Goal: Task Accomplishment & Management: Manage account settings

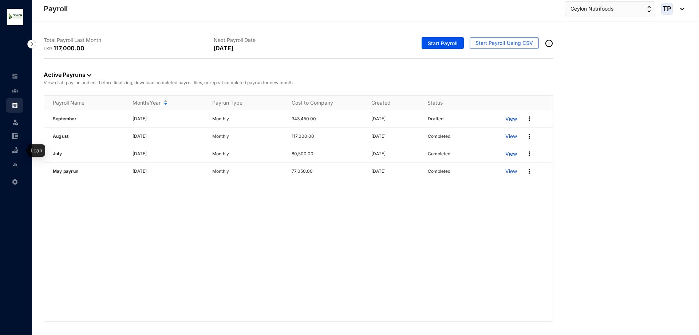
click at [17, 150] on img at bounding box center [15, 150] width 7 height 7
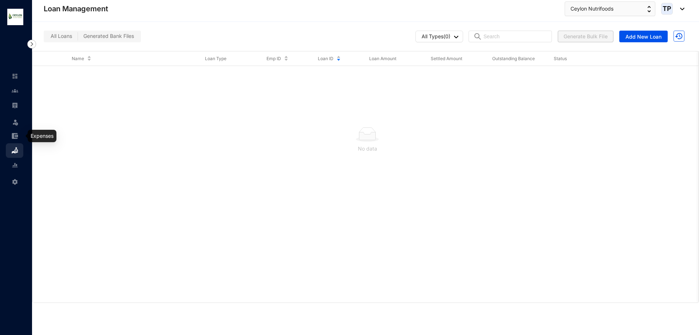
click at [16, 135] on img at bounding box center [15, 136] width 7 height 7
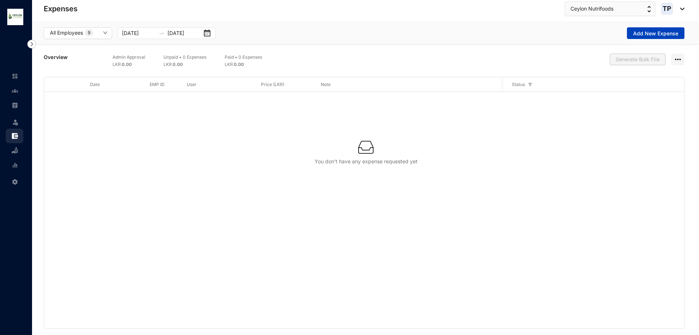
click at [651, 36] on span "Add New Expense" at bounding box center [655, 33] width 45 height 7
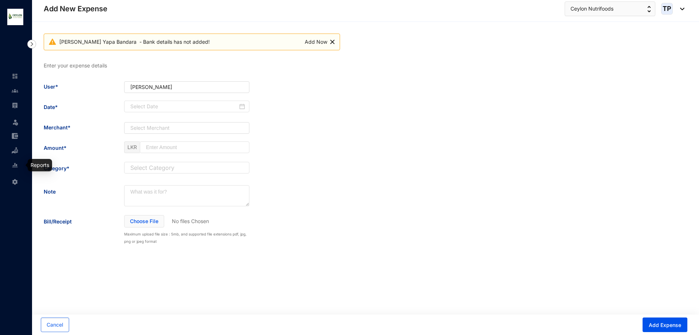
click at [16, 152] on img at bounding box center [15, 150] width 7 height 7
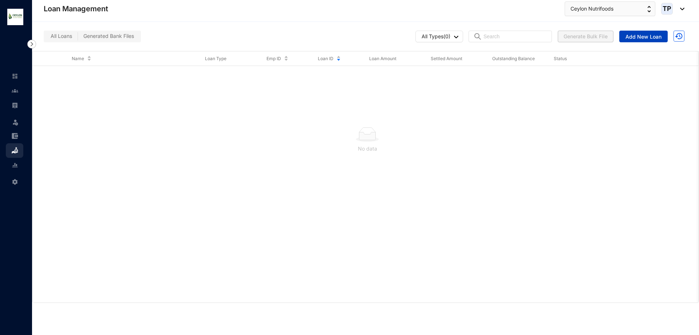
click at [655, 35] on span "Add New Loan" at bounding box center [644, 36] width 36 height 7
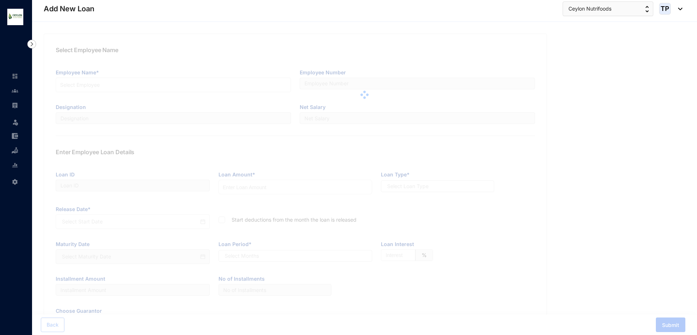
type input "L0002"
radio input "true"
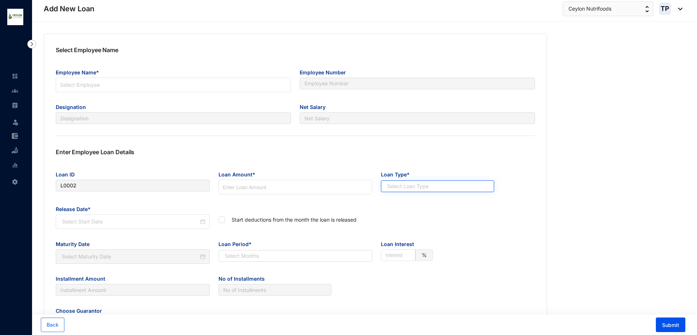
click at [411, 188] on input "search" at bounding box center [434, 186] width 100 height 11
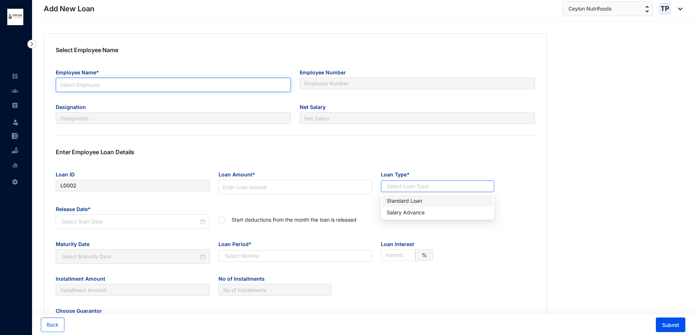
click at [146, 83] on input "search" at bounding box center [173, 83] width 227 height 11
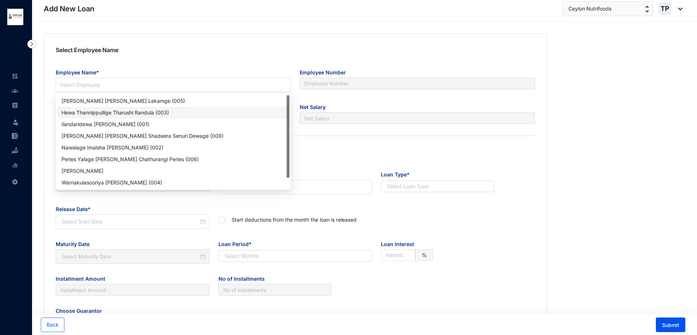
click at [154, 111] on div "Hewa Thannippullige Tharushi Randula (003)" at bounding box center [174, 113] width 224 height 8
type input "003"
type input "Sales Assistant"
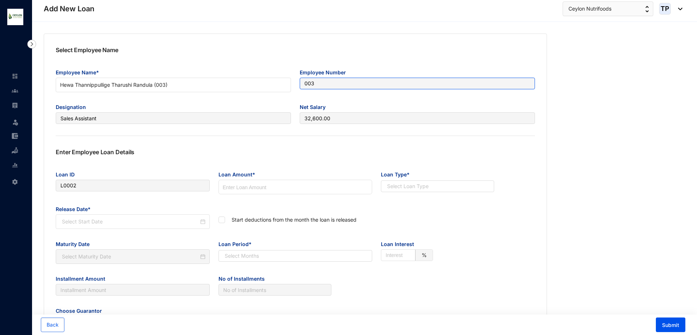
type input "32,600.00"
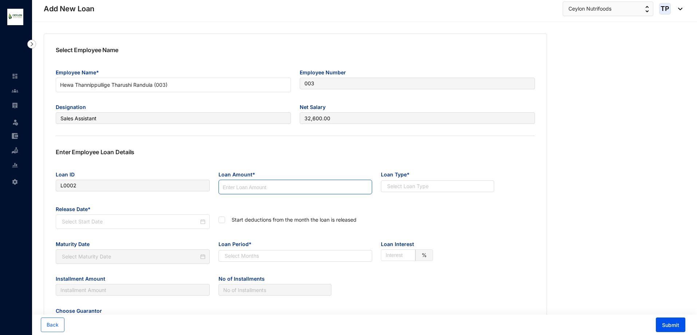
click at [291, 184] on input at bounding box center [295, 187] width 153 height 15
click at [363, 290] on div "Installment Amount No of Installments" at bounding box center [295, 288] width 488 height 32
click at [228, 188] on input "160000" at bounding box center [295, 187] width 153 height 15
type input "160000"
click at [281, 203] on div "Start deductions from the month the loan is released" at bounding box center [295, 220] width 163 height 35
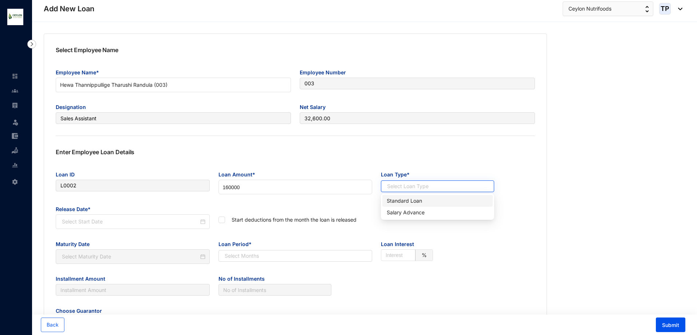
click at [413, 187] on input "search" at bounding box center [434, 186] width 100 height 11
click at [425, 215] on div "Salary Advance" at bounding box center [438, 212] width 102 height 8
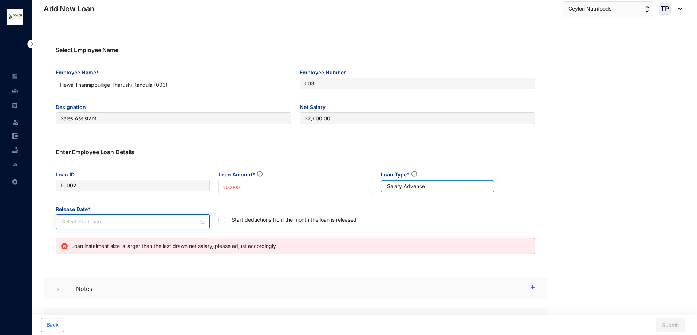
click at [171, 215] on div at bounding box center [133, 221] width 154 height 15
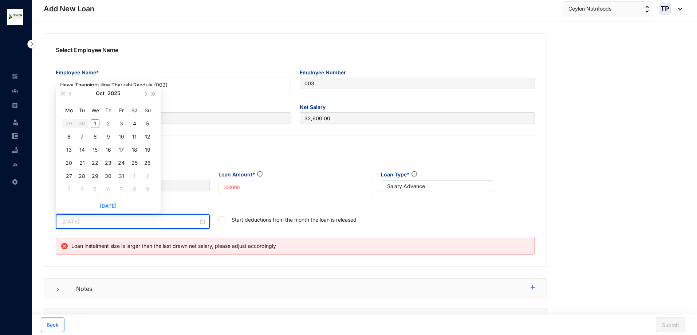
type input "[DATE]"
click at [70, 95] on button "button" at bounding box center [71, 93] width 8 height 15
type input "[DATE]"
click at [145, 91] on button "button" at bounding box center [145, 93] width 8 height 15
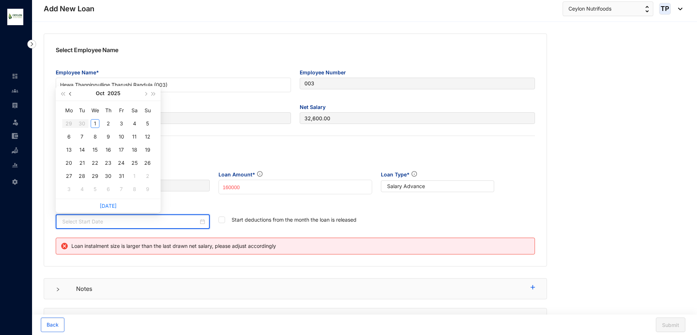
click at [69, 91] on button "button" at bounding box center [71, 93] width 8 height 15
type input "[DATE]"
click at [110, 162] on table "Mo Tu We Th Fr Sa Su 1 2 3 4 5 6 7 8 9 10 11 12 13 14 15 16 17 18 19 20 21 22 2…" at bounding box center [108, 150] width 92 height 92
click at [107, 161] on table "Mo Tu We Th Fr Sa Su 1 2 3 4 5 6 7 8 9 10 11 12 13 14 15 16 17 18 19 20 21 22 2…" at bounding box center [108, 150] width 92 height 92
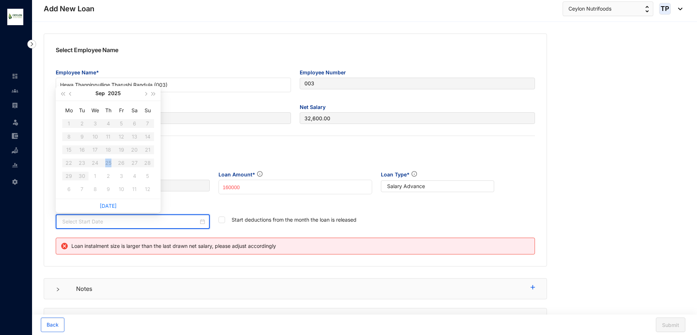
click at [107, 161] on table "Mo Tu We Th Fr Sa Su 1 2 3 4 5 6 7 8 9 10 11 12 13 14 15 16 17 18 19 20 21 22 2…" at bounding box center [108, 150] width 92 height 92
type input "[DATE]"
click at [107, 205] on link "[DATE]" at bounding box center [108, 206] width 17 height 6
type input "[DATE]"
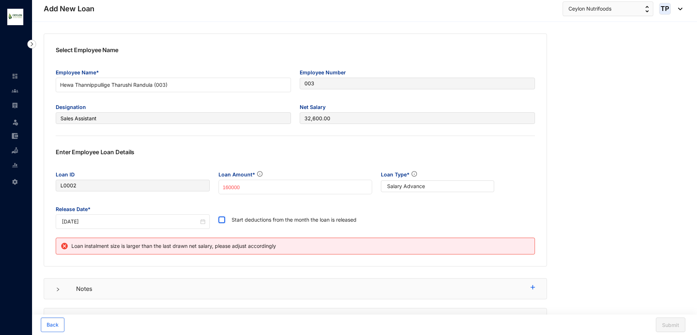
click at [223, 218] on input "checkbox" at bounding box center [221, 218] width 5 height 5
click at [223, 221] on span at bounding box center [222, 219] width 7 height 7
click at [223, 221] on input "checkbox" at bounding box center [221, 218] width 5 height 5
drag, startPoint x: 233, startPoint y: 219, endPoint x: 376, endPoint y: 229, distance: 143.6
click at [376, 229] on div "Start deductions from the month the loan is released" at bounding box center [295, 220] width 163 height 35
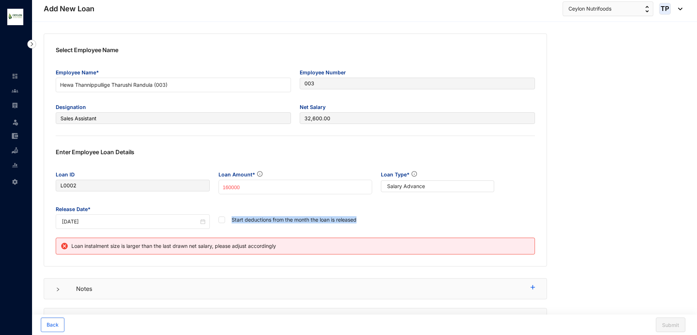
copy p "Start deductions from the month the loan is released"
click at [222, 220] on input "checkbox" at bounding box center [221, 218] width 5 height 5
checkbox input "true"
click at [333, 284] on p "Notes" at bounding box center [297, 288] width 466 height 9
drag, startPoint x: 227, startPoint y: 186, endPoint x: 221, endPoint y: 185, distance: 5.8
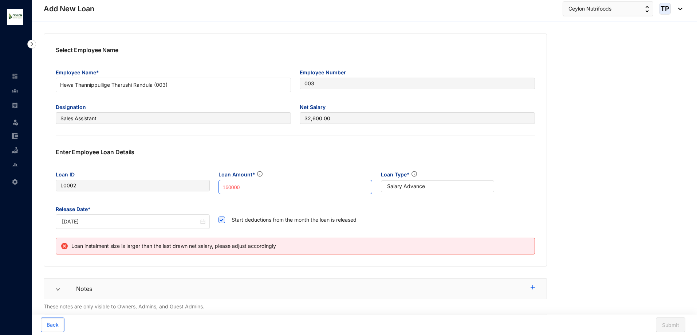
click at [221, 185] on input "160000" at bounding box center [295, 187] width 153 height 15
click at [227, 188] on input "40000" at bounding box center [295, 187] width 153 height 15
click at [229, 185] on input "40000" at bounding box center [295, 187] width 153 height 15
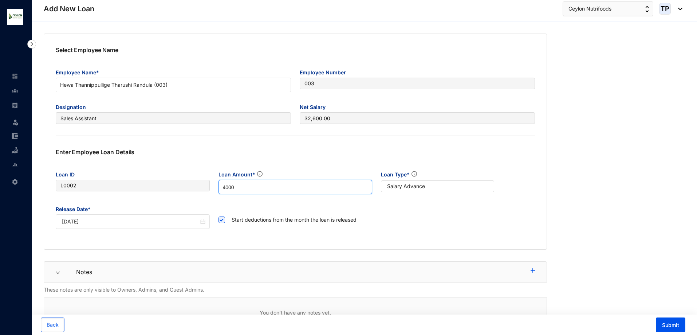
type input "4000"
click at [354, 235] on div "Start deductions from the month the loan is released" at bounding box center [295, 220] width 163 height 35
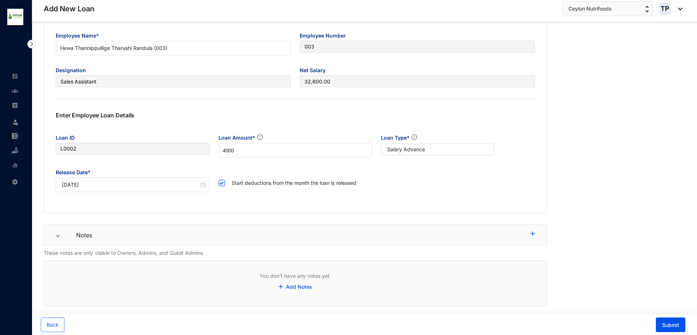
scroll to position [68, 0]
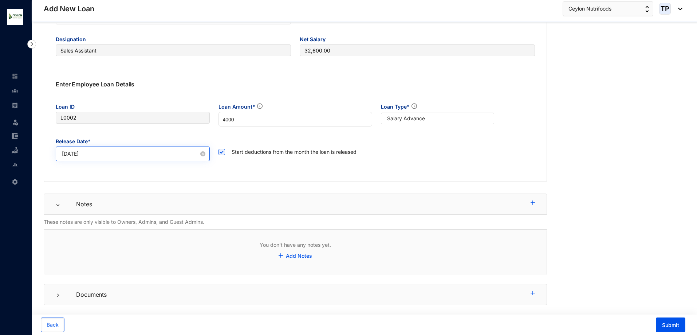
click at [186, 158] on div "[DATE]" at bounding box center [133, 153] width 154 height 15
click at [368, 191] on form "Select Employee Name Employee Name* Hewa Thannippullige Tharushi Randula (003) …" at bounding box center [295, 135] width 503 height 339
click at [305, 255] on link "Add Notes" at bounding box center [299, 255] width 26 height 6
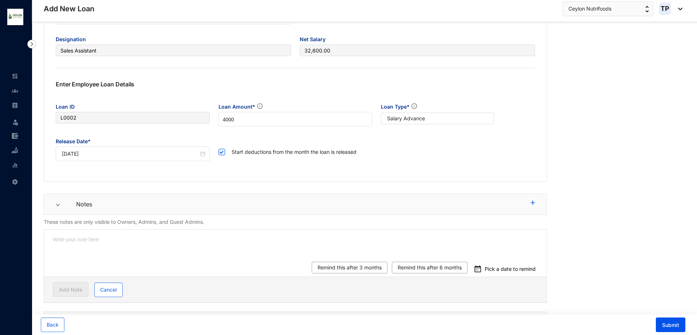
click at [263, 247] on textarea at bounding box center [295, 243] width 503 height 28
type textarea "S"
type textarea "Sa"
type textarea "[PERSON_NAME]"
type textarea "Sala"
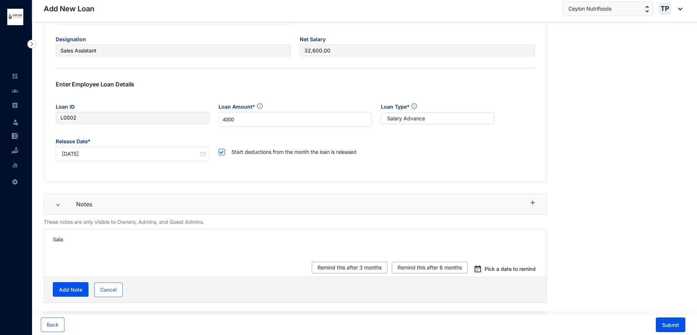
type textarea "Salar"
type textarea "Salary"
type textarea "Salary a"
type textarea "Salary ad"
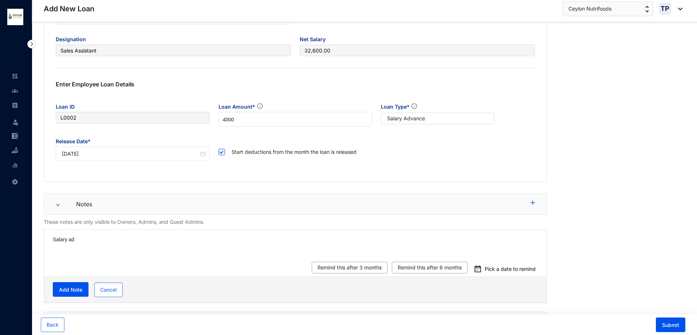
type textarea "Salary adv"
type textarea "Salary adva"
type textarea "Salary advan"
type textarea "Salary advanc"
type textarea "Salary advance"
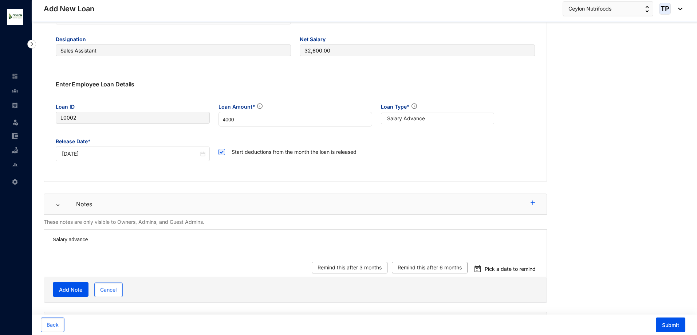
type textarea "Salary advance"
click at [670, 320] on button "Submit" at bounding box center [671, 324] width 30 height 15
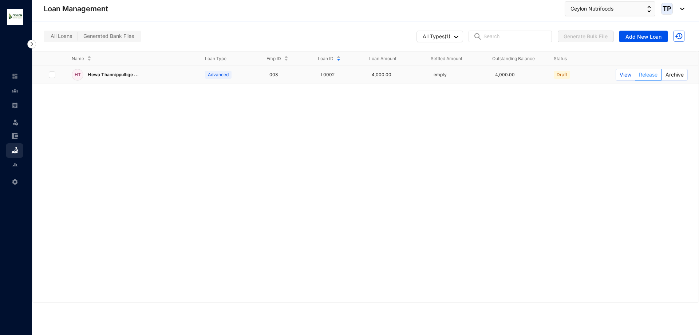
click at [648, 76] on span "Release" at bounding box center [648, 75] width 19 height 8
click at [52, 75] on label at bounding box center [52, 75] width 7 height 8
click at [52, 76] on label at bounding box center [52, 75] width 7 height 8
click at [624, 74] on span "View" at bounding box center [626, 75] width 12 height 8
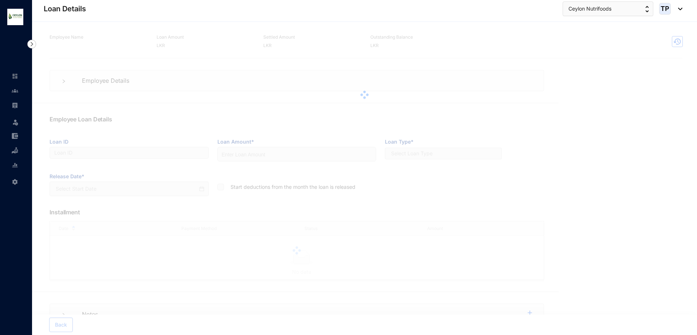
type input "L0002"
type input "4000"
checkbox input "true"
type input "[DATE]"
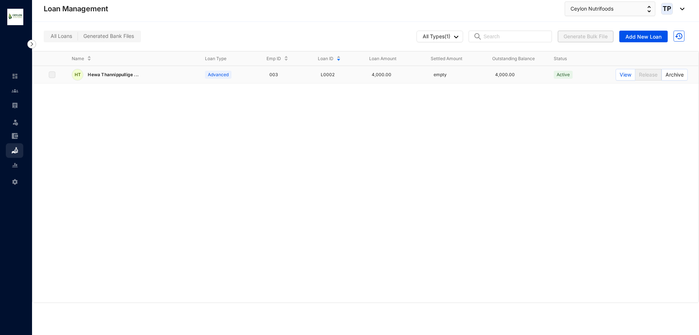
click at [562, 71] on p "Active" at bounding box center [563, 74] width 13 height 7
click at [625, 73] on span "View" at bounding box center [626, 75] width 12 height 8
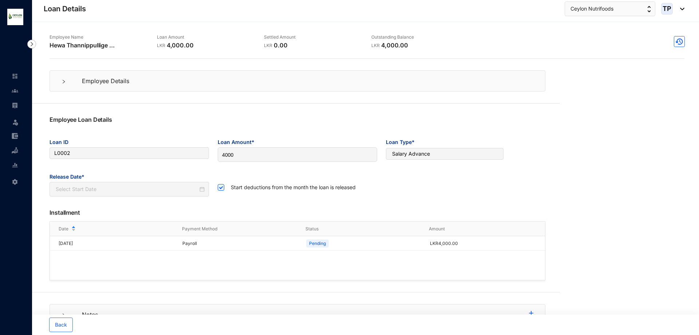
type input "[DATE]"
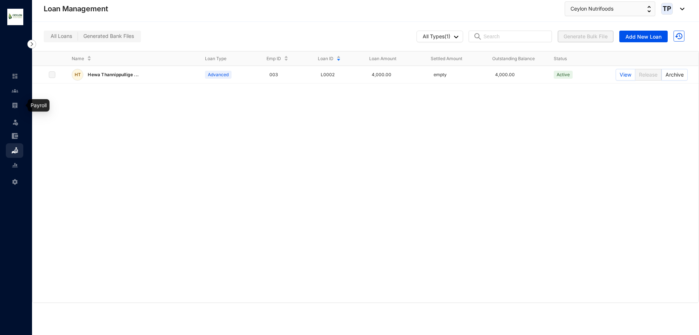
click at [14, 107] on img at bounding box center [15, 105] width 7 height 7
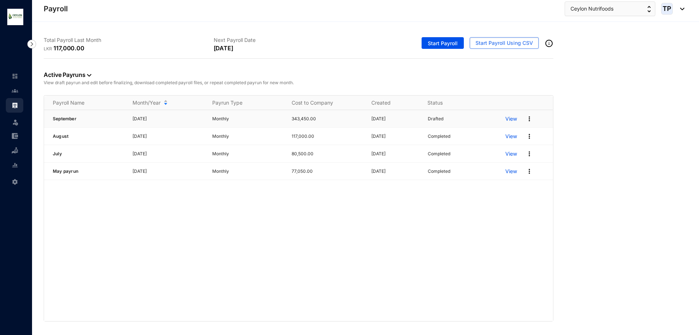
click at [514, 118] on p "View" at bounding box center [512, 118] width 12 height 7
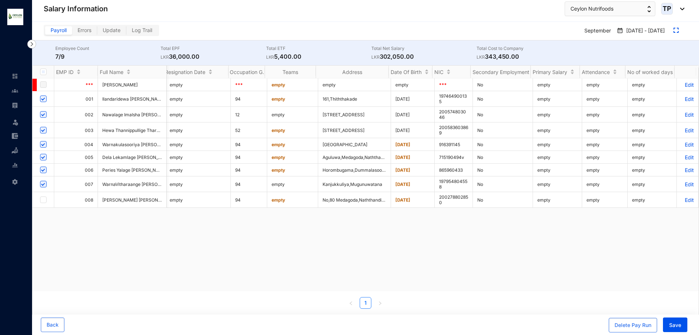
click at [685, 130] on p "Edit" at bounding box center [688, 130] width 13 height 6
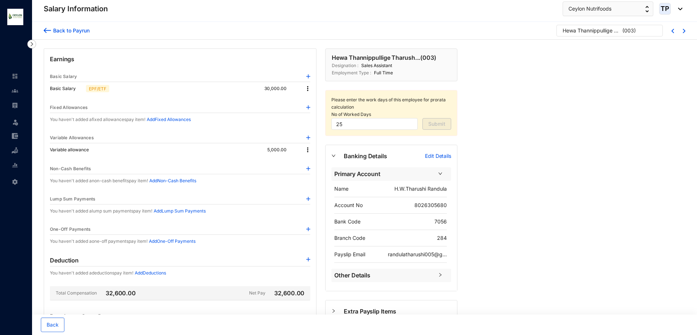
click at [306, 92] on img at bounding box center [307, 88] width 7 height 7
click at [267, 104] on div "Fixed Allowances" at bounding box center [180, 107] width 260 height 11
click at [311, 91] on img at bounding box center [307, 88] width 7 height 7
click at [312, 102] on span "Edit" at bounding box center [314, 101] width 9 height 8
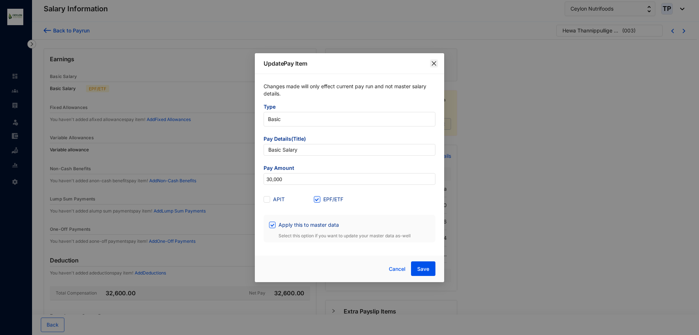
click at [435, 64] on icon "close" at bounding box center [434, 63] width 4 height 4
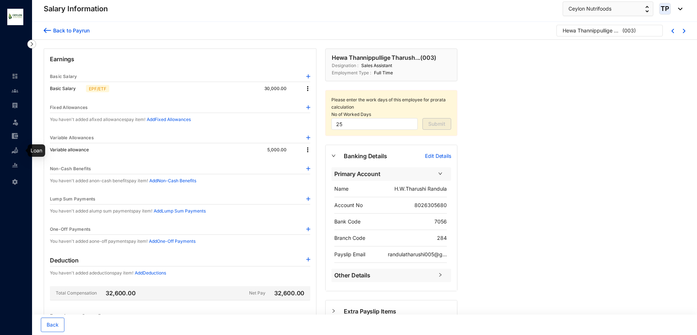
click at [12, 152] on link at bounding box center [21, 150] width 18 height 7
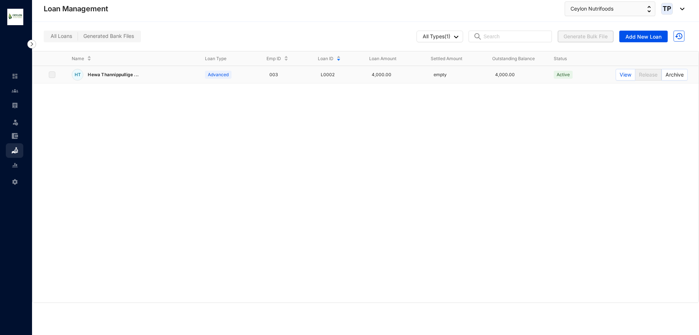
click at [54, 75] on label at bounding box center [52, 75] width 7 height 8
click at [216, 72] on p "Advanced" at bounding box center [218, 74] width 21 height 7
click at [555, 74] on span "Active" at bounding box center [563, 75] width 19 height 8
click at [633, 76] on button "View" at bounding box center [626, 75] width 20 height 12
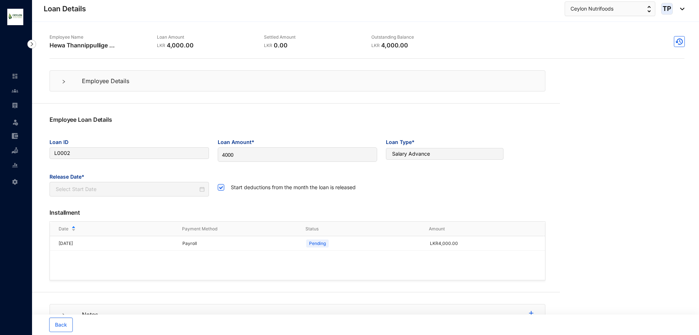
type input "[DATE]"
click at [64, 84] on div at bounding box center [66, 80] width 9 height 8
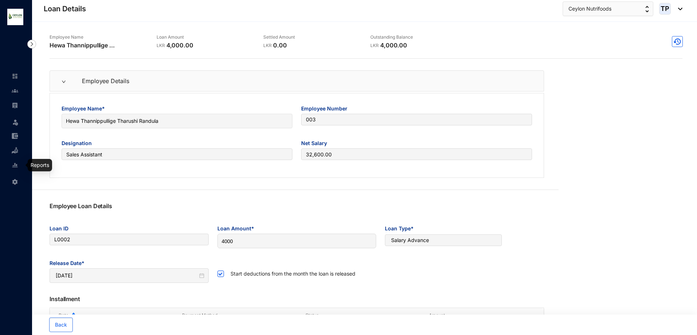
click at [17, 166] on img at bounding box center [15, 165] width 7 height 7
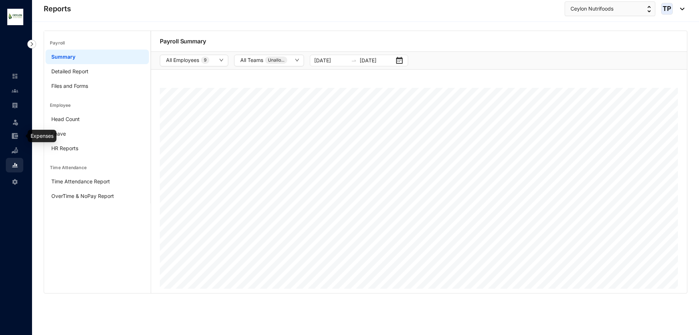
click at [13, 134] on img at bounding box center [15, 136] width 7 height 7
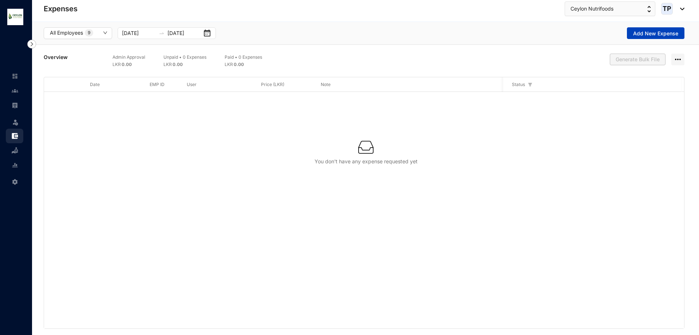
click at [655, 36] on span "Add New Expense" at bounding box center [655, 33] width 45 height 7
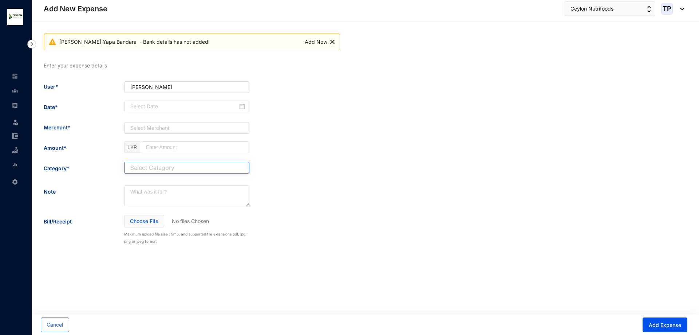
click at [141, 168] on input "search" at bounding box center [187, 167] width 117 height 11
click at [259, 243] on div "Enter your expense details User* [PERSON_NAME] Yapa Bandara Date* Merchant* Sel…" at bounding box center [366, 153] width 644 height 183
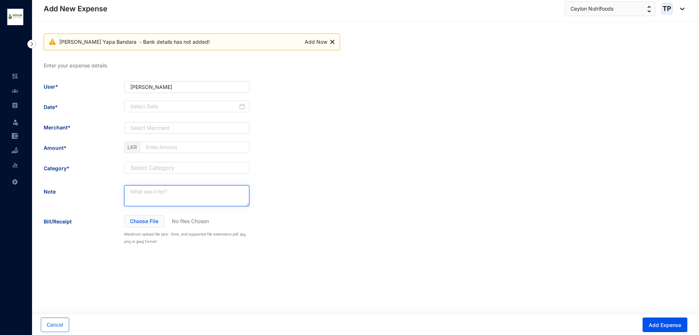
click at [157, 199] on textarea at bounding box center [186, 195] width 125 height 21
click at [12, 109] on link at bounding box center [21, 105] width 18 height 7
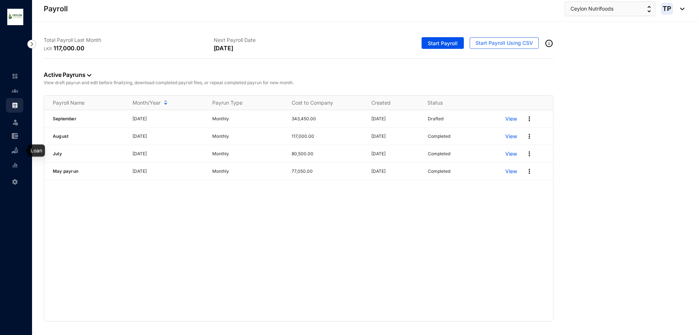
click at [12, 151] on link at bounding box center [21, 150] width 18 height 7
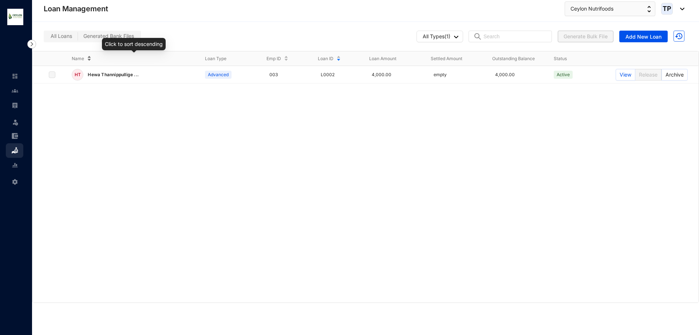
click at [90, 58] on div "Name" at bounding box center [134, 59] width 125 height 8
click at [12, 102] on link at bounding box center [21, 105] width 18 height 7
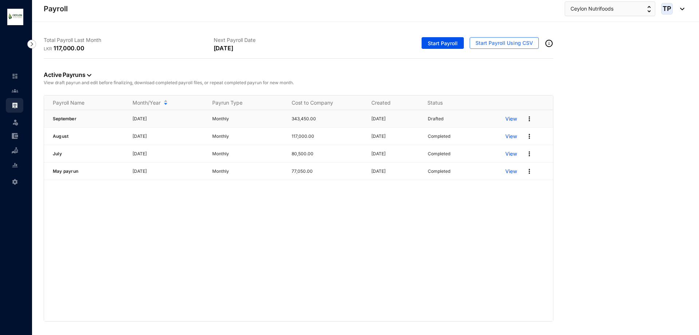
click at [513, 121] on p "View" at bounding box center [512, 118] width 12 height 7
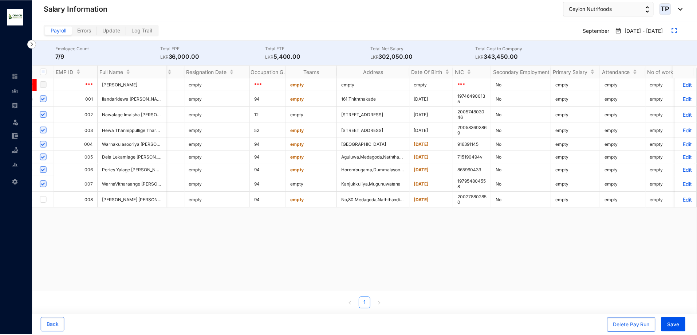
scroll to position [0, 1800]
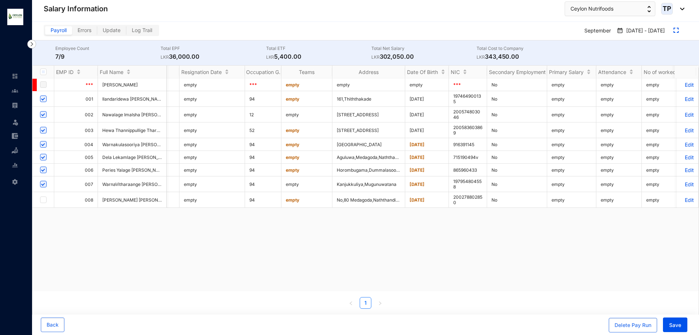
drag, startPoint x: 671, startPoint y: 291, endPoint x: 227, endPoint y: 283, distance: 444.5
click at [227, 283] on div "EMP ID Full Name Name With Initials First Name Last Name Basic Salary Variable …" at bounding box center [365, 187] width 667 height 243
click at [682, 130] on p "Edit" at bounding box center [688, 130] width 13 height 6
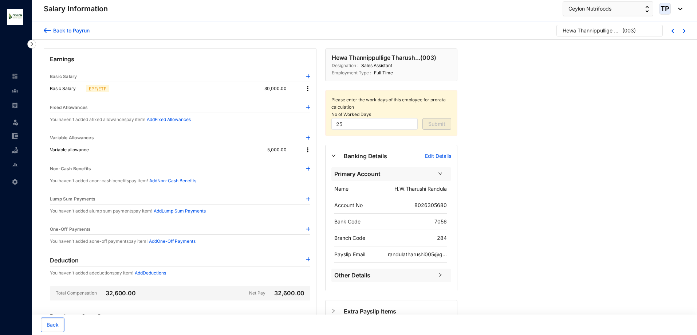
click at [306, 150] on img at bounding box center [307, 149] width 7 height 7
click at [314, 171] on p "Delete" at bounding box center [317, 173] width 15 height 7
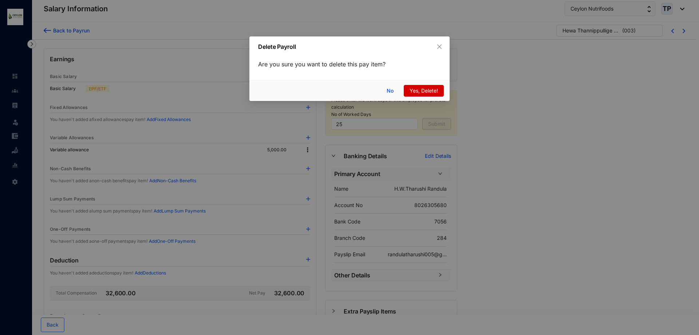
click at [439, 86] on button "Yes, Delete!" at bounding box center [424, 91] width 40 height 12
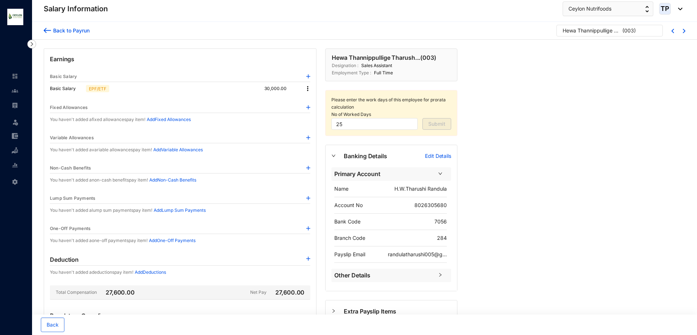
click at [309, 90] on img at bounding box center [307, 88] width 7 height 7
click at [316, 102] on span "Edit" at bounding box center [314, 101] width 9 height 8
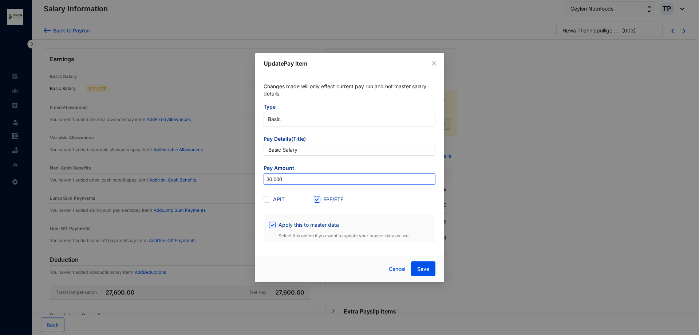
click at [270, 181] on input "30,000" at bounding box center [349, 179] width 171 height 12
type input "31,000"
click at [418, 268] on span "Save" at bounding box center [423, 268] width 12 height 7
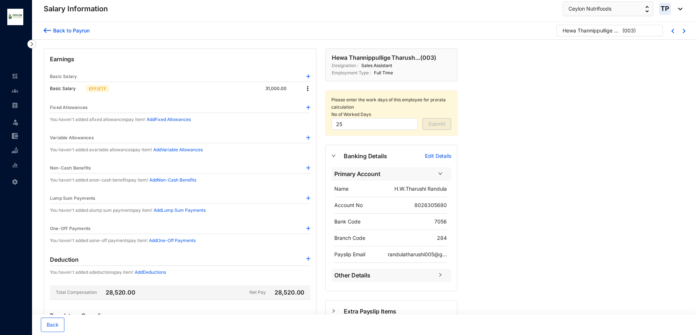
click at [310, 91] on img at bounding box center [307, 88] width 7 height 7
click at [310, 99] on span "Edit" at bounding box center [314, 101] width 9 height 8
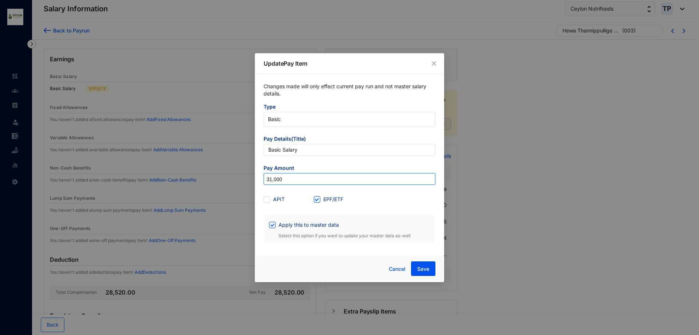
drag, startPoint x: 286, startPoint y: 180, endPoint x: 221, endPoint y: 175, distance: 64.3
click at [221, 175] on div "Update Pay Item Changes made will only effect current pay run and not master sa…" at bounding box center [349, 167] width 699 height 335
type input "30,000"
click at [416, 270] on button "Save" at bounding box center [423, 268] width 24 height 15
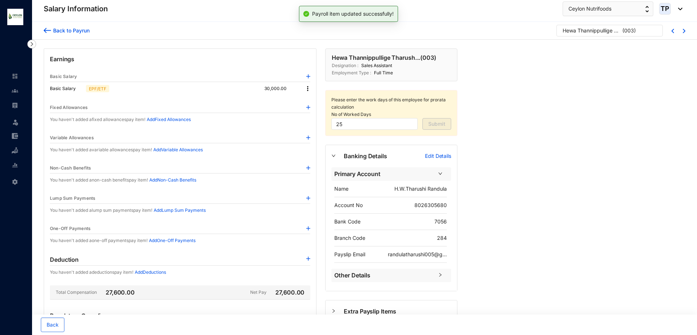
click at [308, 138] on img at bounding box center [308, 138] width 4 height 4
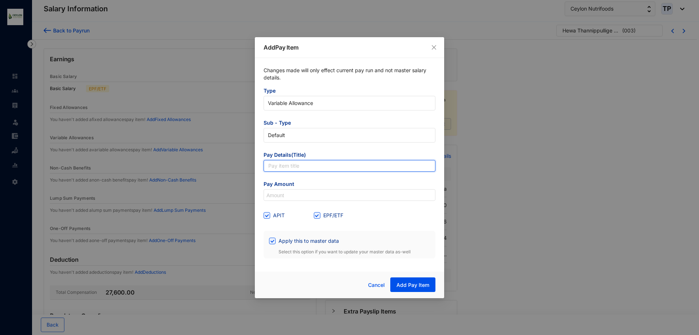
click at [310, 169] on input "text" at bounding box center [350, 166] width 172 height 12
type input "Variable allowance"
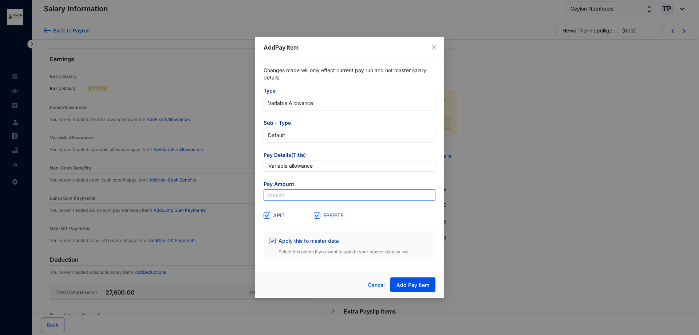
click at [304, 194] on input at bounding box center [349, 195] width 171 height 12
type input "1,000"
click at [273, 213] on span "APIT" at bounding box center [278, 215] width 17 height 8
click at [269, 213] on input "APIT" at bounding box center [266, 214] width 5 height 5
checkbox input "false"
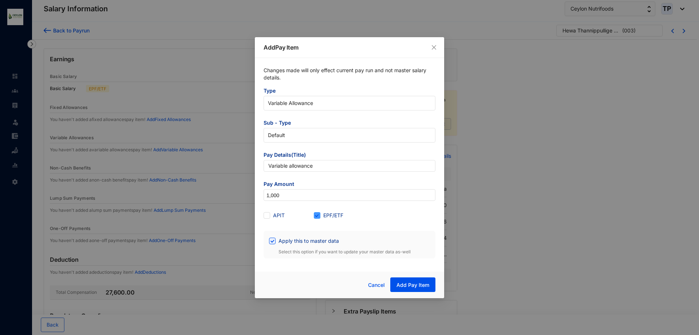
click at [321, 216] on span "EPF/ETF" at bounding box center [334, 215] width 26 height 8
click at [319, 216] on input "EPF/ETF" at bounding box center [316, 214] width 5 height 5
checkbox input "false"
click at [419, 284] on span "Add Pay Item" at bounding box center [413, 284] width 33 height 7
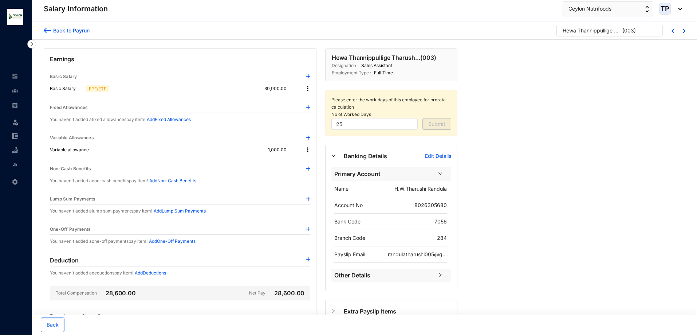
click at [54, 28] on div "Back to Payrun" at bounding box center [70, 31] width 39 height 8
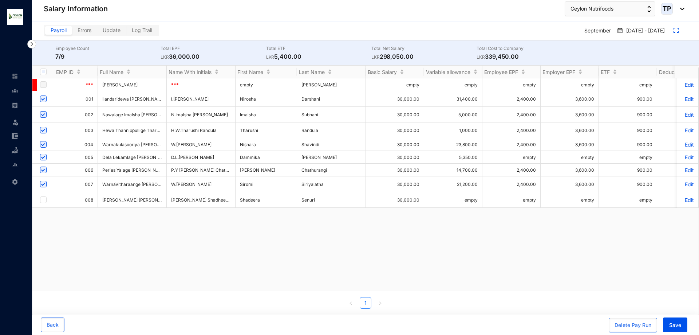
click at [688, 158] on td "Edit" at bounding box center [688, 157] width 22 height 13
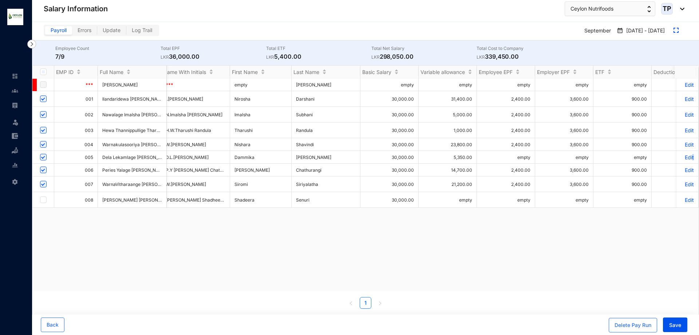
click at [686, 160] on p "Edit" at bounding box center [688, 157] width 13 height 6
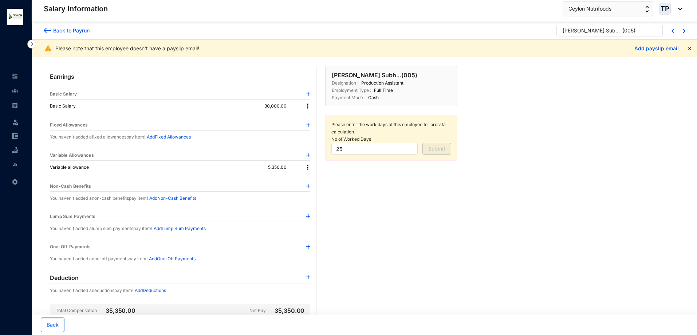
scroll to position [48, 0]
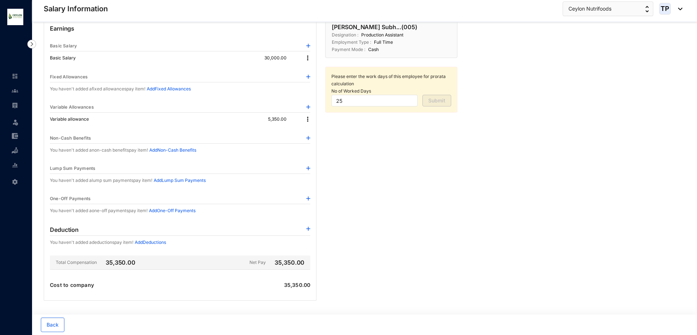
click at [306, 118] on img at bounding box center [307, 118] width 7 height 7
click at [311, 129] on span "Edit" at bounding box center [317, 131] width 15 height 8
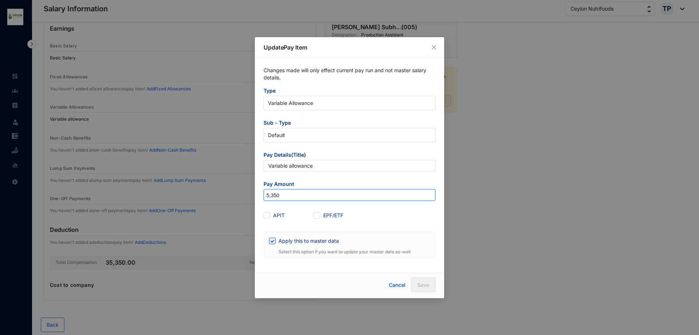
drag, startPoint x: 271, startPoint y: 195, endPoint x: 252, endPoint y: 193, distance: 19.1
click at [252, 193] on div "Update Pay Item Changes made will only effect current pay run and not master sa…" at bounding box center [349, 167] width 699 height 335
type input "350"
click at [424, 282] on span "Save" at bounding box center [423, 284] width 12 height 7
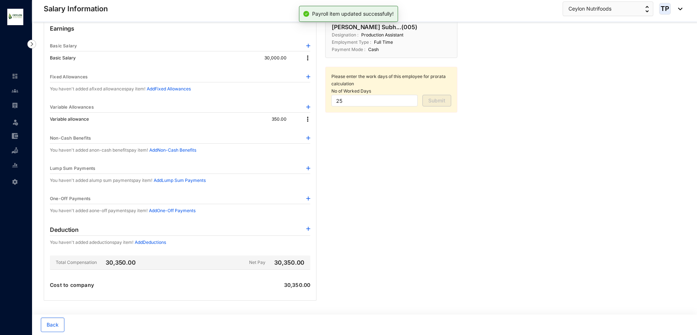
scroll to position [0, 0]
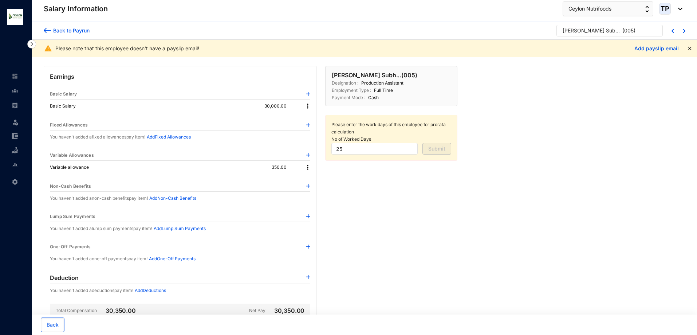
click at [49, 34] on img at bounding box center [47, 31] width 7 height 8
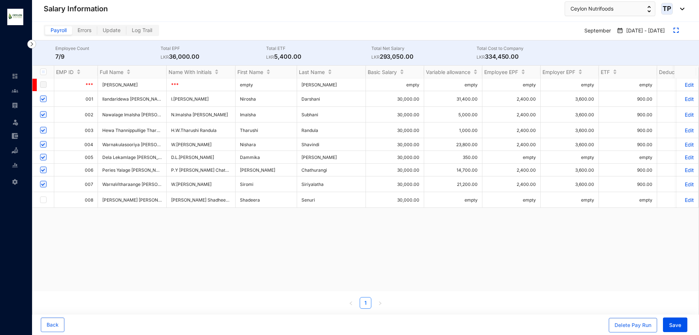
click at [684, 184] on p "Edit" at bounding box center [688, 184] width 13 height 6
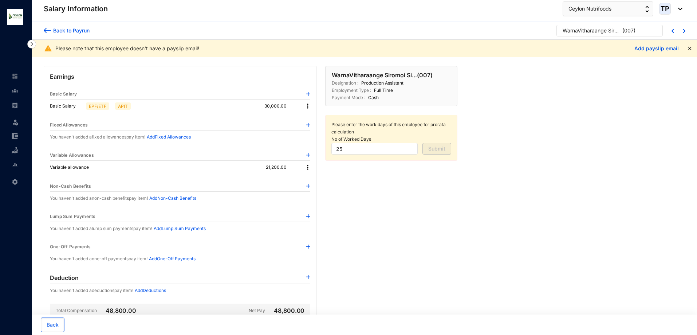
click at [306, 169] on img at bounding box center [307, 167] width 7 height 7
click at [318, 178] on span "Edit" at bounding box center [317, 180] width 15 height 8
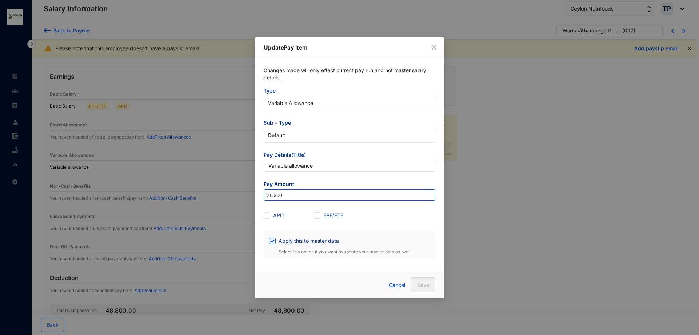
drag, startPoint x: 270, startPoint y: 195, endPoint x: 272, endPoint y: 200, distance: 5.0
click at [271, 196] on input "21,200" at bounding box center [349, 195] width 171 height 12
type input "20,200"
click at [416, 285] on button "Save" at bounding box center [423, 284] width 24 height 15
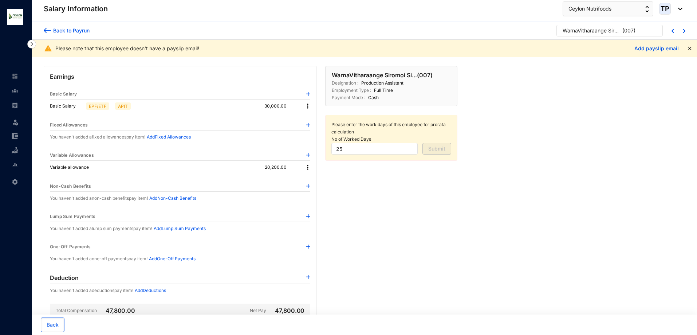
click at [53, 27] on div "Back to Payrun" at bounding box center [70, 31] width 39 height 8
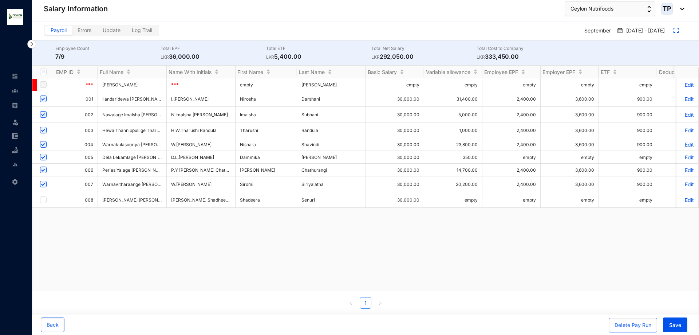
click at [684, 100] on p "Edit" at bounding box center [688, 99] width 13 height 6
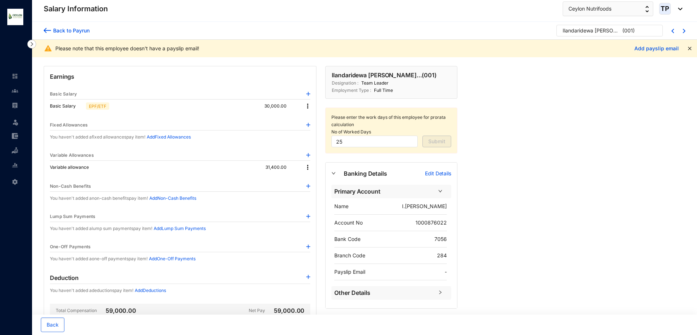
click at [44, 30] on img at bounding box center [47, 31] width 7 height 8
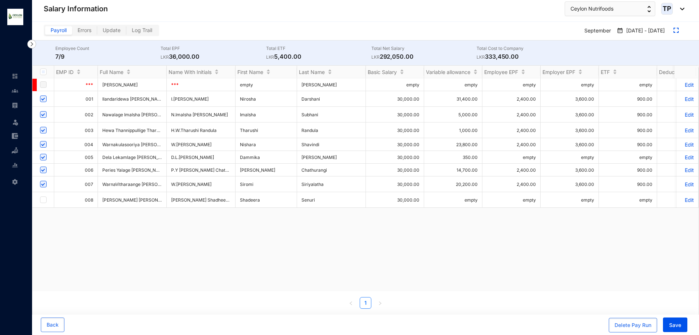
click at [41, 115] on input "checkbox" at bounding box center [43, 114] width 7 height 7
checkbox input "true"
click at [43, 101] on input "checkbox" at bounding box center [43, 98] width 7 height 7
checkbox input "false"
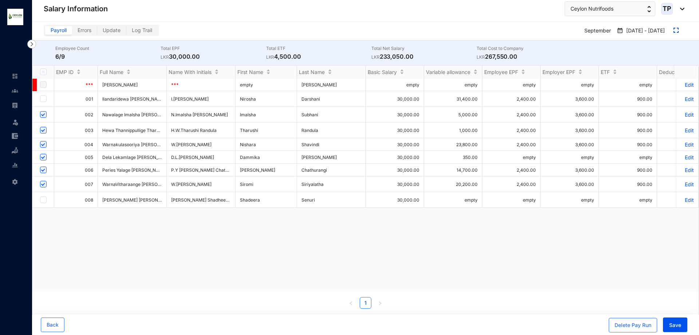
click at [40, 130] on input "checkbox" at bounding box center [43, 130] width 7 height 7
checkbox input "false"
click at [42, 145] on input "checkbox" at bounding box center [43, 144] width 7 height 7
checkbox input "false"
click at [43, 156] on input "checkbox" at bounding box center [43, 157] width 7 height 7
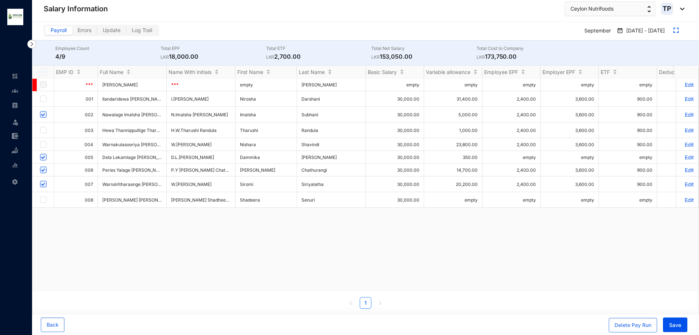
checkbox input "false"
click at [42, 167] on input "checkbox" at bounding box center [43, 169] width 7 height 7
checkbox input "false"
click at [40, 180] on label at bounding box center [43, 184] width 7 height 8
click at [40, 181] on input "checkbox" at bounding box center [43, 184] width 7 height 7
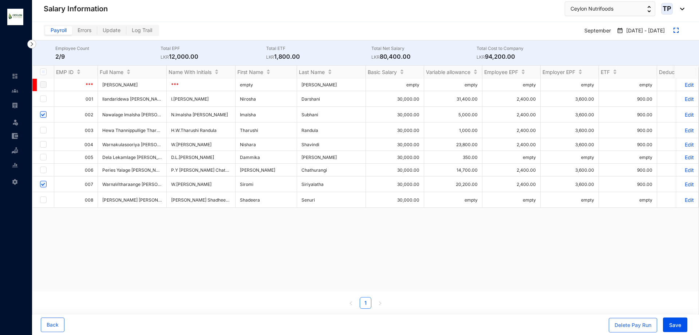
checkbox input "false"
click at [44, 99] on input "checkbox" at bounding box center [43, 98] width 7 height 7
checkbox input "false"
click at [683, 325] on button "Save" at bounding box center [675, 324] width 24 height 15
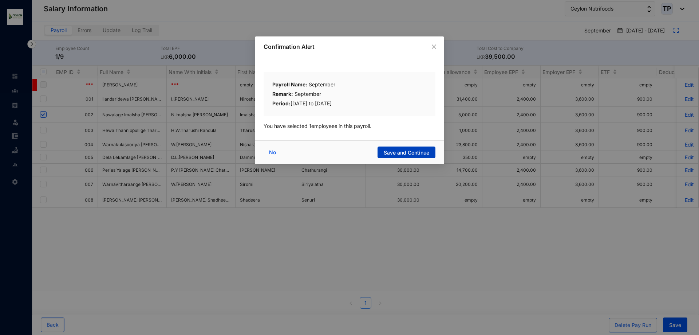
click at [416, 151] on span "Save and Continue" at bounding box center [407, 152] width 46 height 7
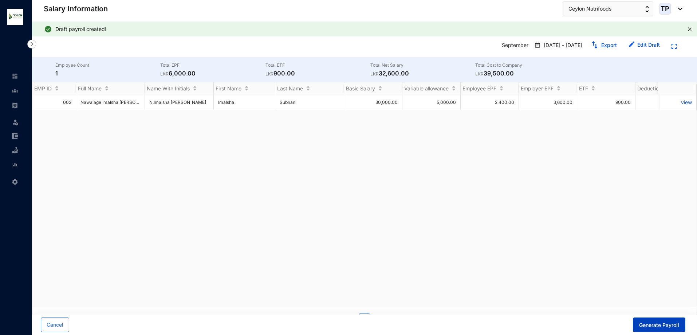
click at [664, 325] on span "Generate Payroll" at bounding box center [659, 324] width 40 height 7
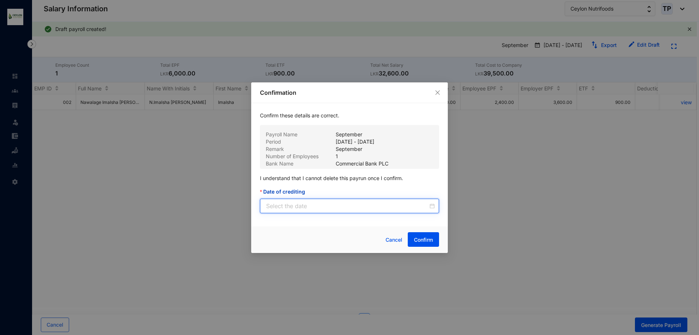
click at [293, 210] on input "Date of crediting" at bounding box center [347, 205] width 162 height 9
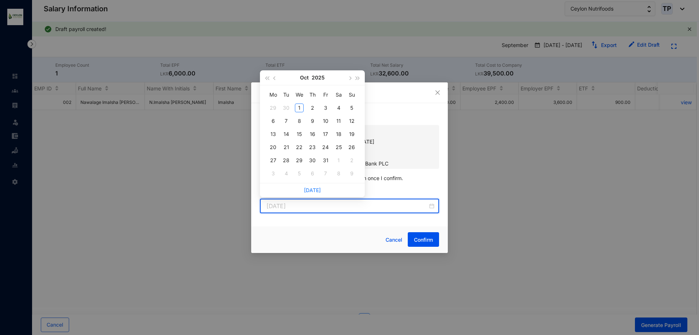
type input "[DATE]"
click at [296, 105] on div "1" at bounding box center [299, 107] width 9 height 9
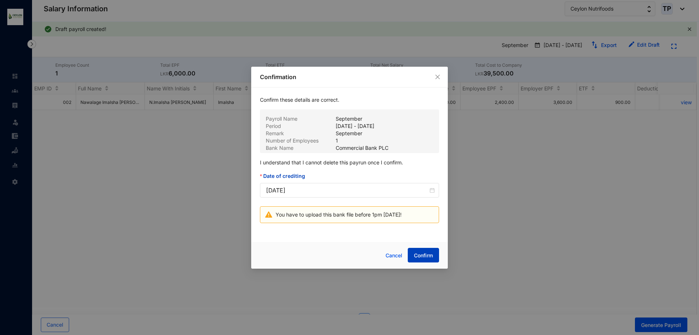
click at [421, 256] on span "Confirm" at bounding box center [423, 255] width 19 height 7
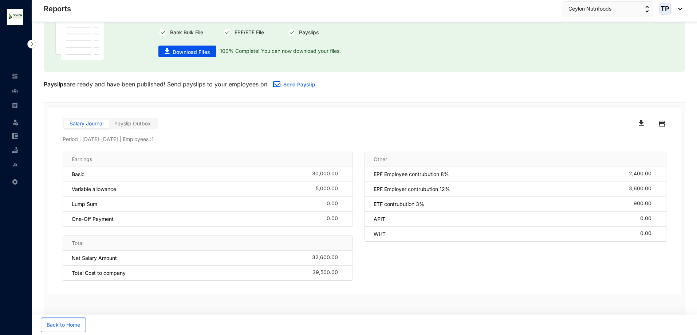
scroll to position [43, 0]
click at [661, 120] on img at bounding box center [662, 123] width 7 height 12
click at [641, 124] on img "button" at bounding box center [641, 121] width 5 height 6
click at [187, 49] on span "Download Files" at bounding box center [192, 50] width 38 height 7
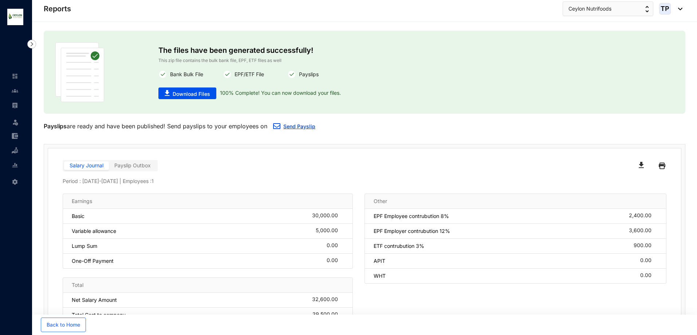
click at [301, 126] on link "Send Payslip" at bounding box center [299, 126] width 32 height 6
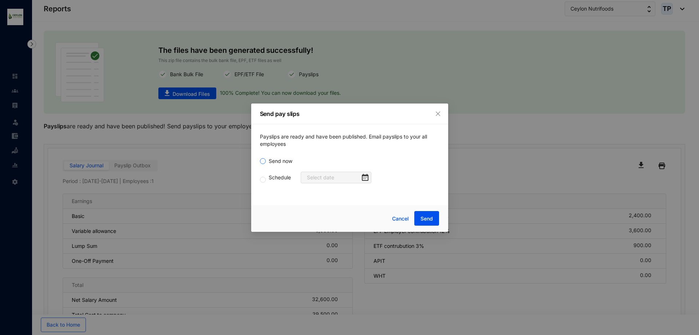
click at [263, 160] on input "Send now" at bounding box center [263, 161] width 6 height 6
radio input "true"
click at [431, 220] on span "Send" at bounding box center [427, 218] width 12 height 7
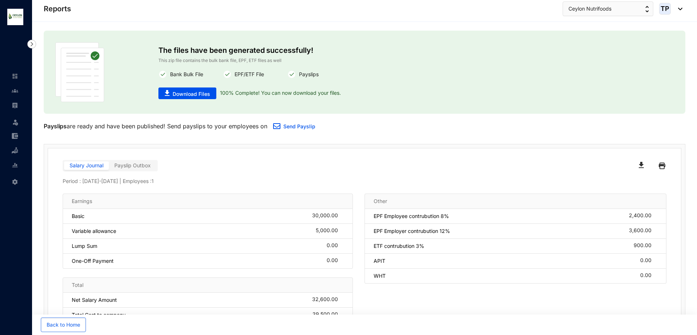
click at [160, 165] on div "Salary Journal Payslip Outbox" at bounding box center [214, 166] width 302 height 12
click at [152, 164] on label "Payslip Outbox" at bounding box center [132, 165] width 47 height 8
click at [659, 166] on img at bounding box center [662, 166] width 7 height 12
click at [639, 164] on img "button" at bounding box center [641, 165] width 5 height 6
click at [195, 92] on span "Download Files" at bounding box center [192, 93] width 38 height 7
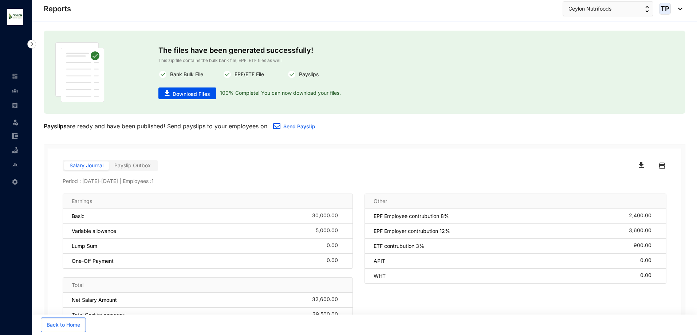
click at [420, 55] on p "The files have been generated successfully!" at bounding box center [312, 49] width 309 height 15
click at [294, 71] on img at bounding box center [291, 74] width 9 height 9
click at [234, 117] on div "The files have been generated successfully! This zip file contains the bulk ban…" at bounding box center [365, 82] width 642 height 103
click at [639, 167] on img "button" at bounding box center [641, 165] width 5 height 6
click at [198, 93] on span "Download Files" at bounding box center [192, 93] width 38 height 7
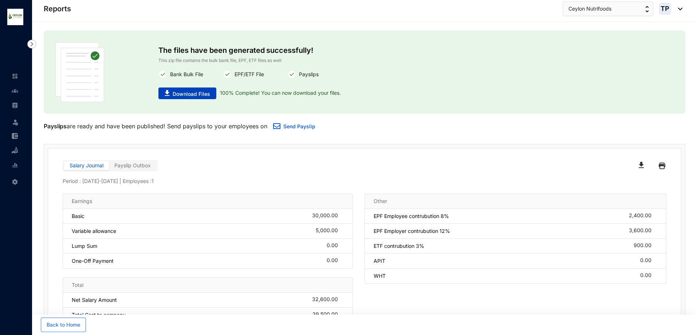
click at [189, 89] on button "Download Files" at bounding box center [187, 93] width 58 height 12
click at [13, 76] on img at bounding box center [15, 76] width 7 height 7
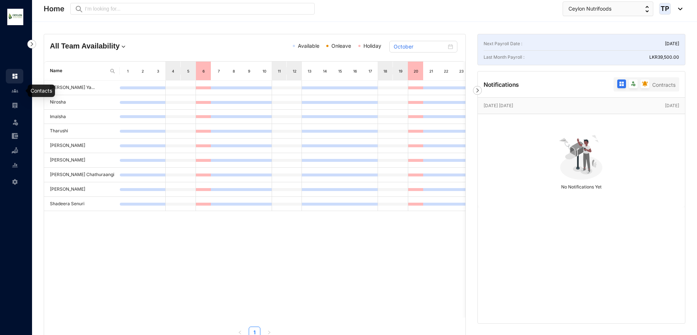
click at [13, 91] on img at bounding box center [15, 90] width 7 height 7
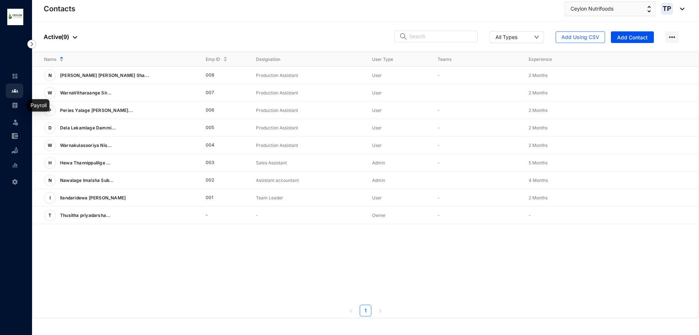
click at [12, 105] on link at bounding box center [21, 105] width 18 height 7
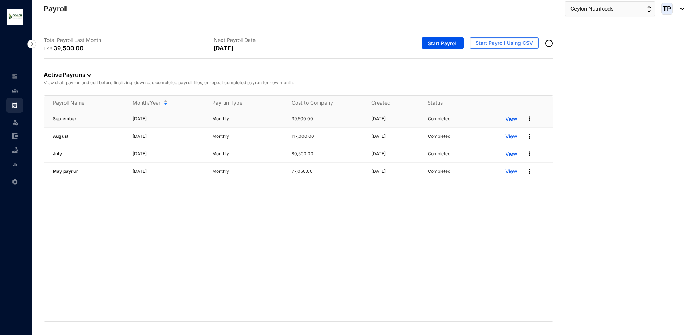
click at [509, 121] on p "View" at bounding box center [512, 118] width 12 height 7
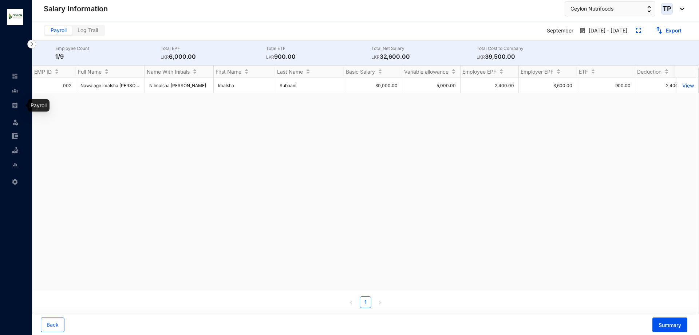
click at [12, 102] on link at bounding box center [21, 105] width 18 height 7
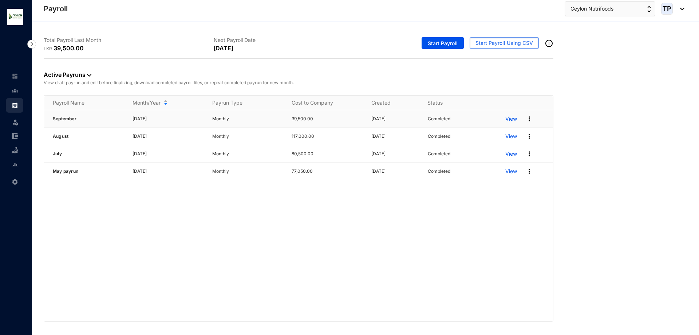
click at [514, 115] on p "View" at bounding box center [512, 118] width 12 height 7
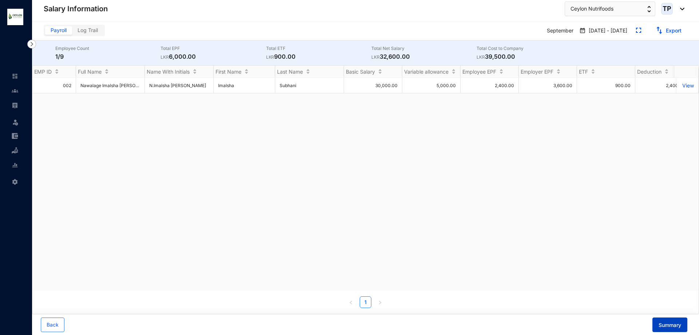
click at [662, 324] on span "Summary" at bounding box center [670, 324] width 23 height 7
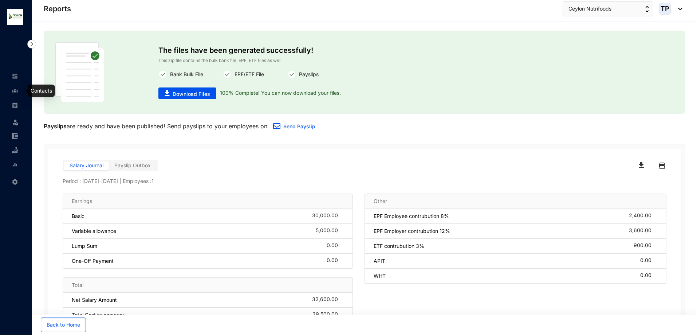
click at [12, 92] on link at bounding box center [21, 90] width 18 height 7
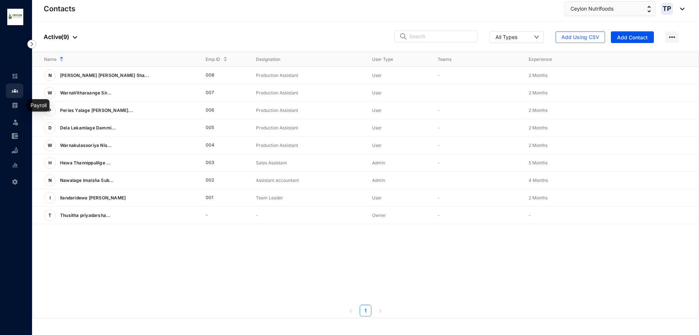
click at [12, 109] on link at bounding box center [21, 105] width 18 height 7
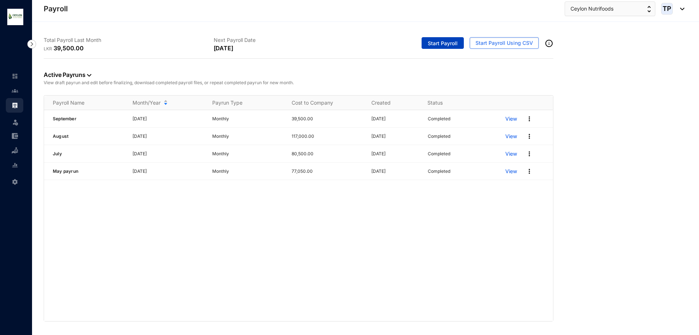
click at [439, 42] on span "Start Payroll" at bounding box center [443, 43] width 30 height 7
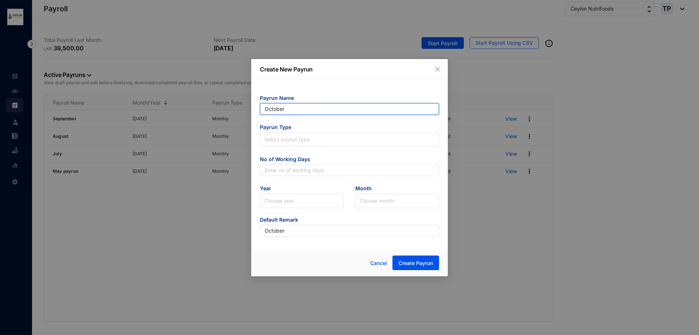
click at [399, 111] on input "October" at bounding box center [349, 109] width 179 height 12
type input "O"
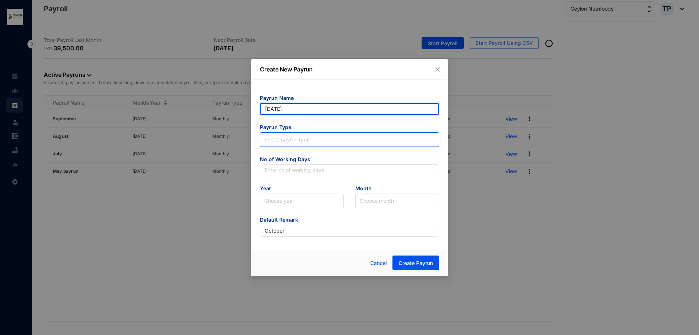
type input "[DATE]"
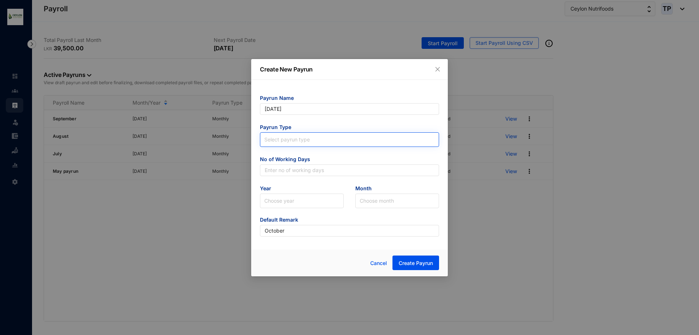
type input "[DATE]"
click at [364, 138] on input "search" at bounding box center [349, 138] width 170 height 11
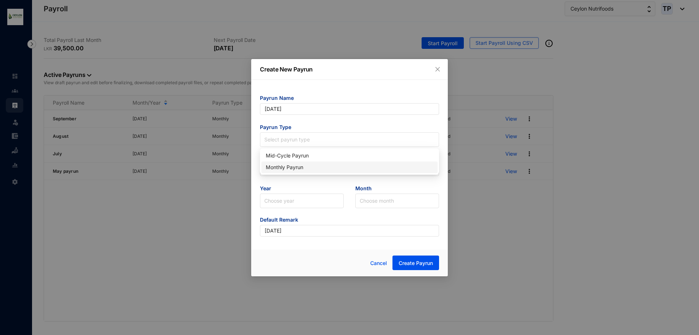
click at [358, 165] on div "Monthly Payrun" at bounding box center [350, 167] width 168 height 8
click at [360, 174] on input "text" at bounding box center [349, 170] width 179 height 12
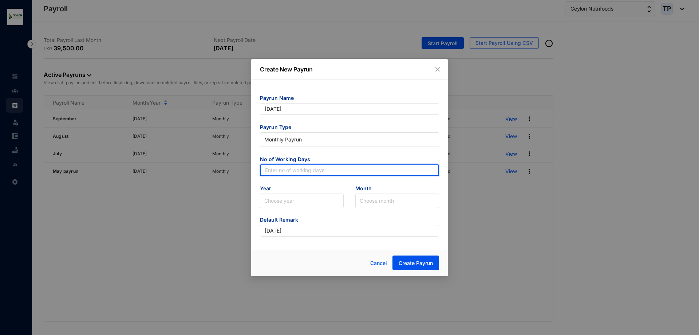
type input "25"
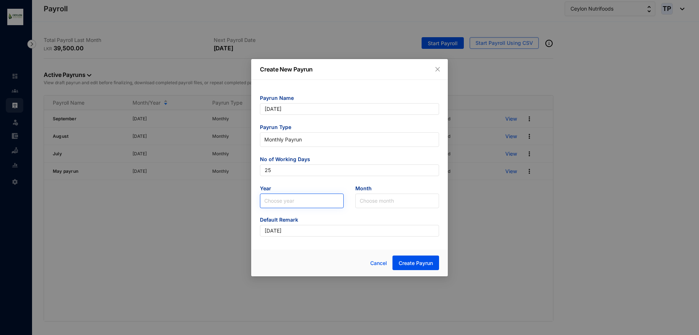
click at [320, 199] on input "search" at bounding box center [301, 201] width 75 height 14
click at [301, 227] on div "2025" at bounding box center [302, 228] width 72 height 8
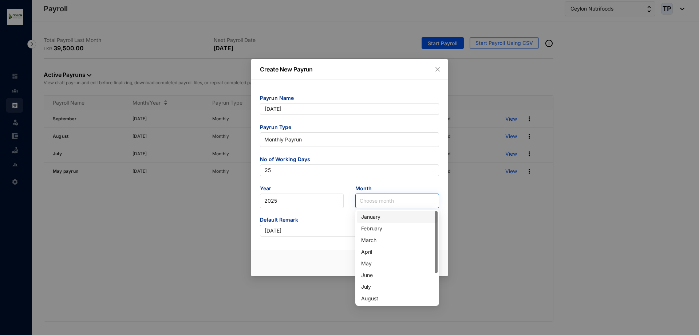
click at [370, 200] on input "search" at bounding box center [397, 201] width 75 height 14
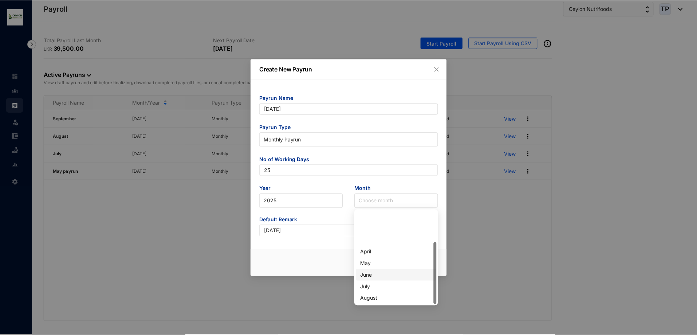
scroll to position [47, 0]
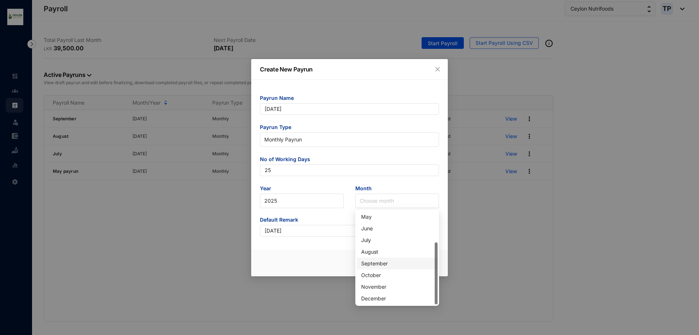
click at [384, 258] on div "September" at bounding box center [397, 264] width 81 height 12
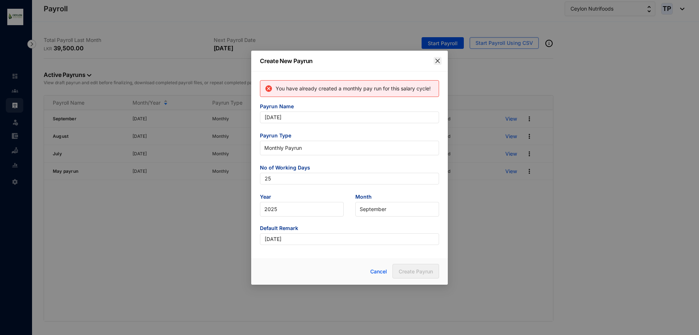
click at [441, 64] on button "Close" at bounding box center [438, 61] width 8 height 8
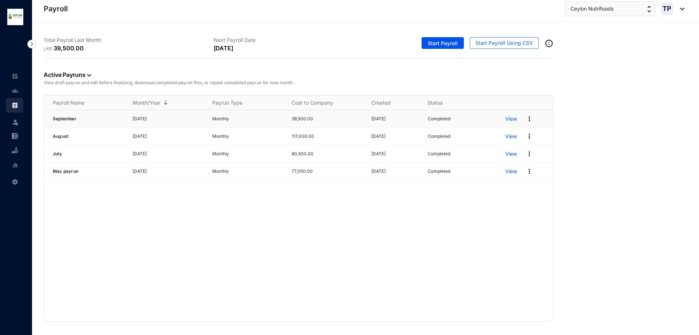
click at [531, 118] on img at bounding box center [529, 118] width 7 height 7
click at [513, 178] on p "Edit Pay Run" at bounding box center [501, 183] width 51 height 12
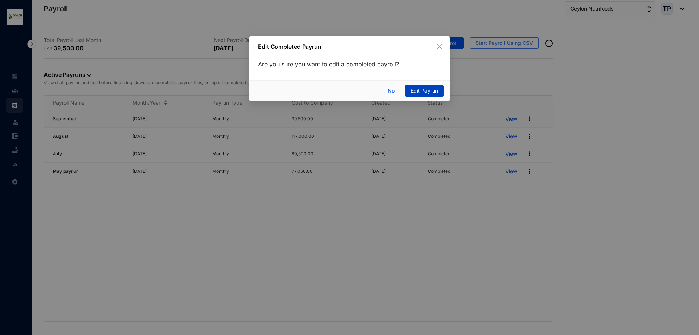
click at [430, 91] on span "Edit Payrun" at bounding box center [424, 91] width 27 height 8
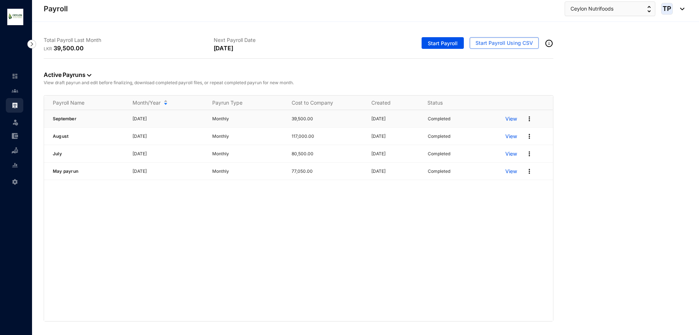
click at [530, 117] on img at bounding box center [529, 118] width 7 height 7
click at [501, 181] on p "Edit Pay Run" at bounding box center [501, 183] width 51 height 12
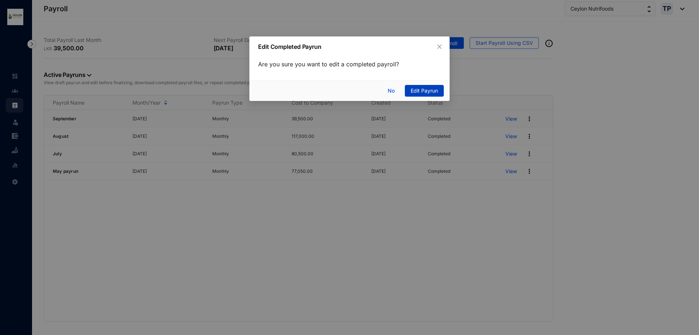
click at [422, 91] on span "Edit Payrun" at bounding box center [424, 91] width 27 height 8
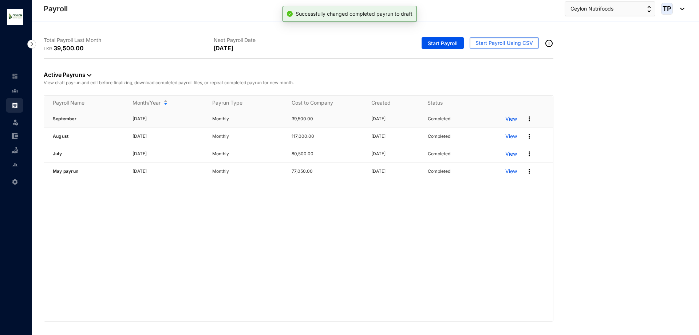
click at [512, 118] on p "View" at bounding box center [512, 118] width 12 height 7
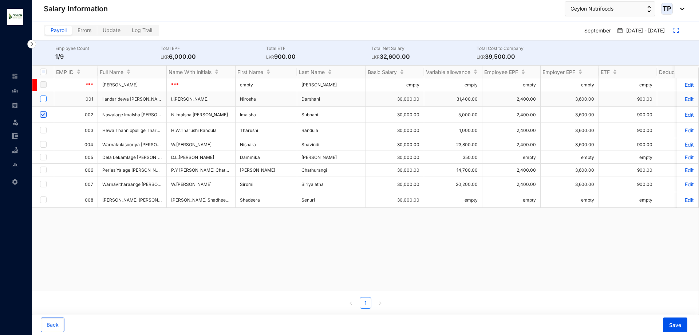
click at [42, 99] on input "checkbox" at bounding box center [43, 98] width 7 height 7
checkbox input "true"
click at [43, 129] on input "checkbox" at bounding box center [43, 130] width 7 height 7
checkbox input "true"
click at [42, 144] on input "checkbox" at bounding box center [43, 144] width 7 height 7
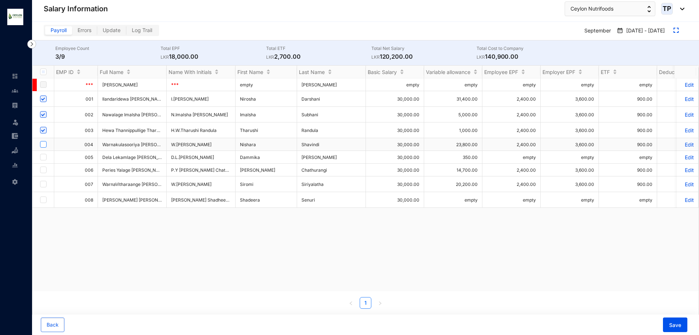
checkbox input "true"
click at [42, 156] on input "checkbox" at bounding box center [43, 157] width 7 height 7
checkbox input "true"
click at [39, 170] on td at bounding box center [43, 170] width 22 height 13
click at [42, 170] on input "checkbox" at bounding box center [43, 169] width 7 height 7
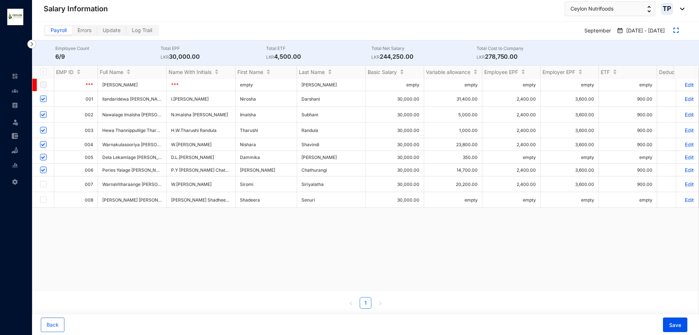
click at [42, 170] on input "checkbox" at bounding box center [43, 169] width 7 height 7
checkbox input "true"
click at [43, 182] on input "checkbox" at bounding box center [43, 184] width 7 height 7
checkbox input "true"
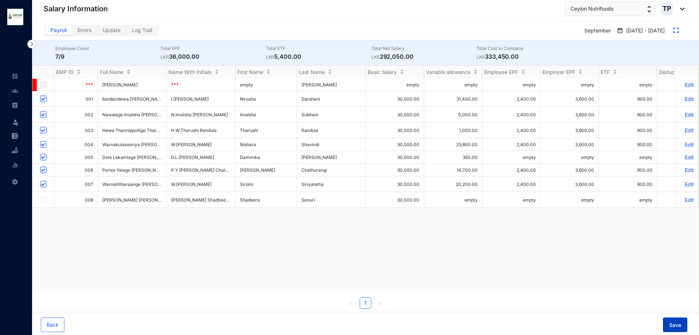
click at [680, 325] on span "Save" at bounding box center [676, 324] width 12 height 7
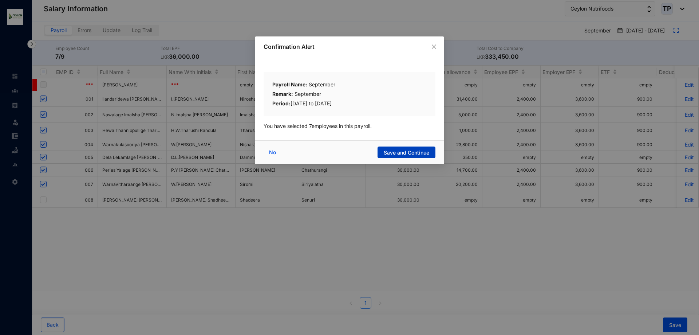
click at [393, 154] on span "Save and Continue" at bounding box center [407, 152] width 46 height 7
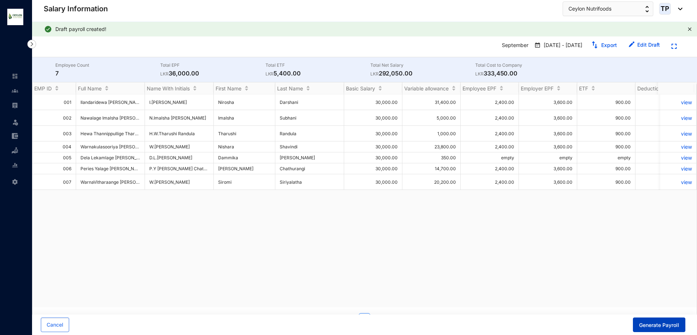
click at [656, 327] on span "Generate Payroll" at bounding box center [659, 324] width 40 height 7
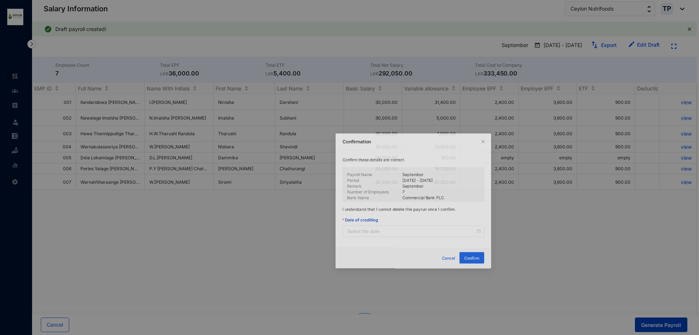
click at [656, 327] on div "Confirmation Confirm these details are correct. Payroll Name September Period […" at bounding box center [349, 167] width 699 height 335
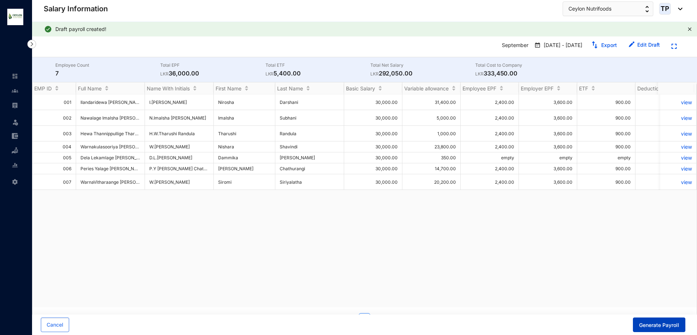
click at [658, 330] on button "Generate Payroll" at bounding box center [659, 324] width 52 height 15
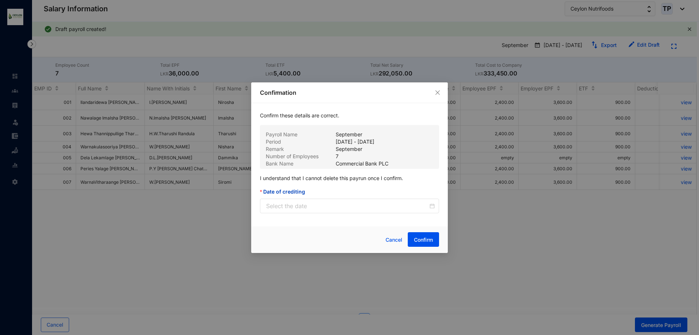
click at [370, 198] on div "Date of crediting" at bounding box center [349, 193] width 179 height 11
click at [372, 209] on input "Date of crediting" at bounding box center [347, 205] width 162 height 9
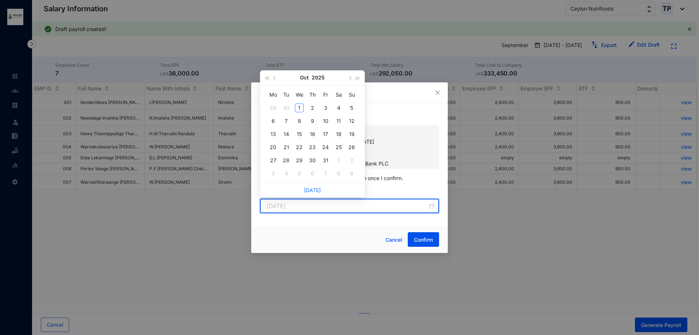
type input "[DATE]"
click at [301, 105] on div "1" at bounding box center [299, 107] width 9 height 9
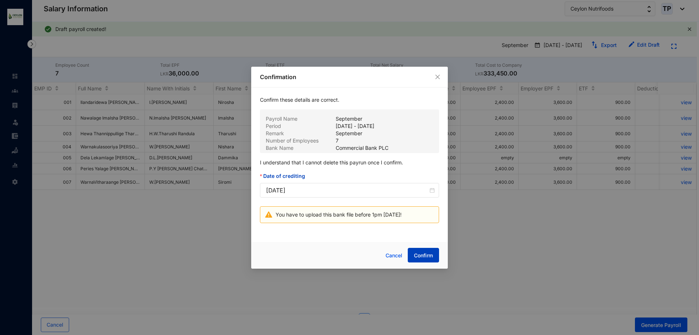
click at [430, 257] on span "Confirm" at bounding box center [423, 255] width 19 height 7
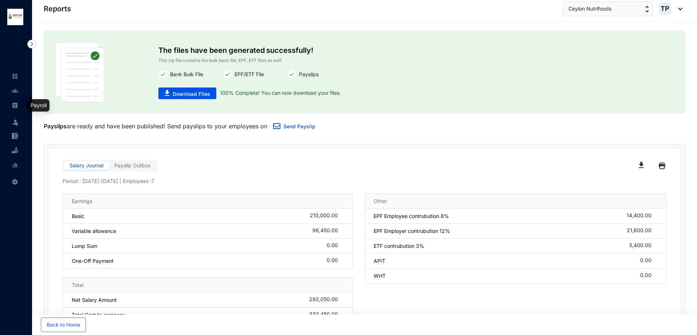
click at [17, 104] on img at bounding box center [15, 105] width 7 height 7
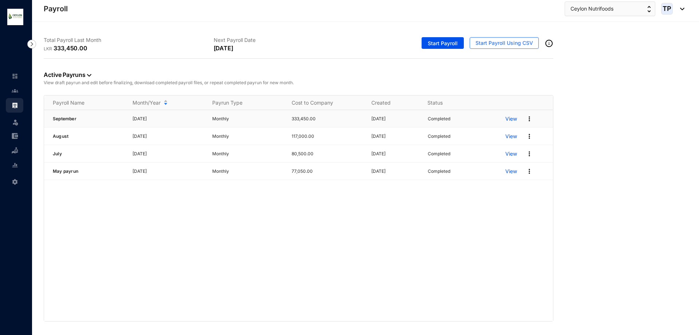
click at [517, 119] on p "View" at bounding box center [512, 118] width 12 height 7
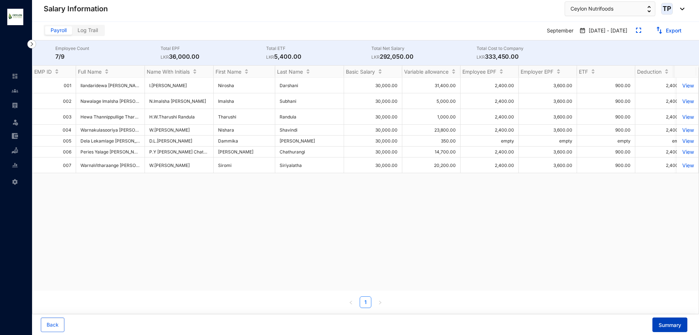
click at [661, 322] on span "Summary" at bounding box center [670, 324] width 23 height 7
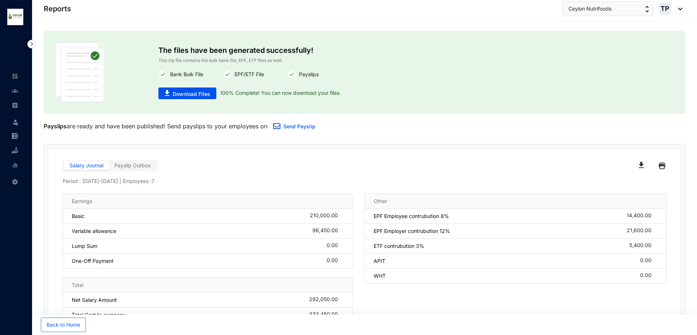
click at [12, 89] on link at bounding box center [21, 90] width 18 height 7
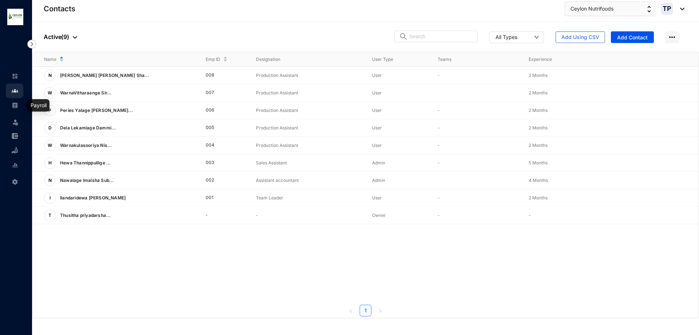
click at [15, 104] on img at bounding box center [15, 105] width 7 height 7
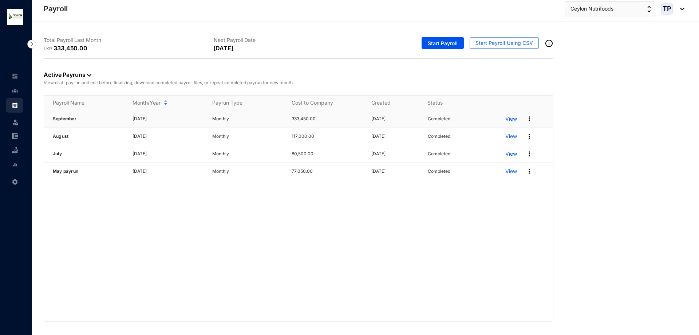
click at [509, 119] on p "View" at bounding box center [512, 118] width 12 height 7
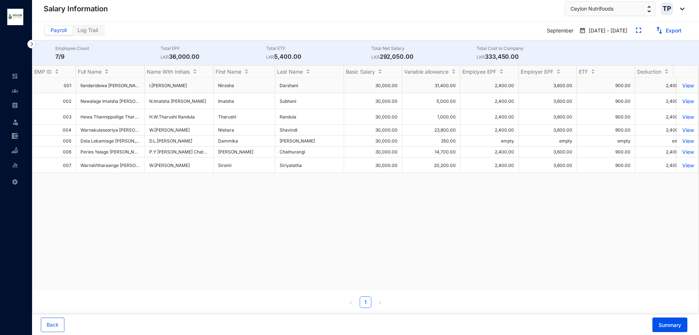
click at [682, 87] on p "View" at bounding box center [688, 85] width 13 height 6
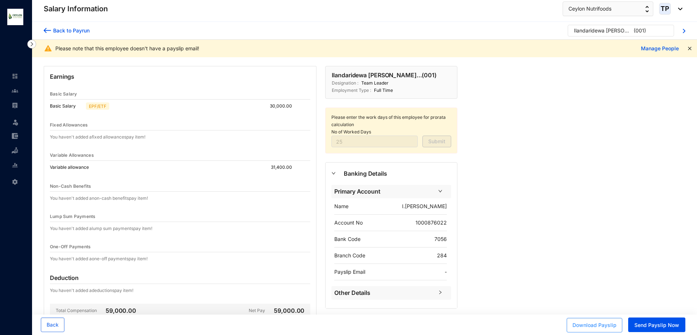
click at [608, 331] on button "Download Payslip" at bounding box center [595, 325] width 56 height 15
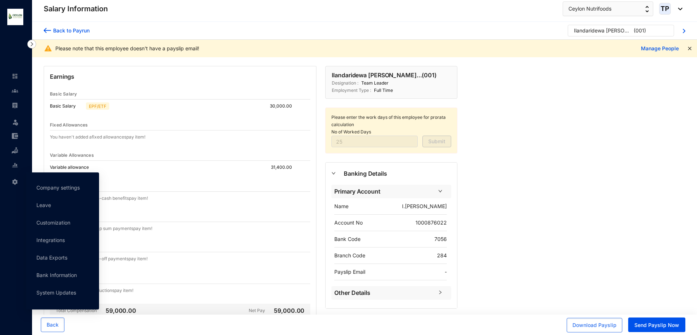
click at [15, 180] on icon at bounding box center [16, 180] width 4 height 0
click at [52, 186] on link "Company settings" at bounding box center [57, 187] width 43 height 6
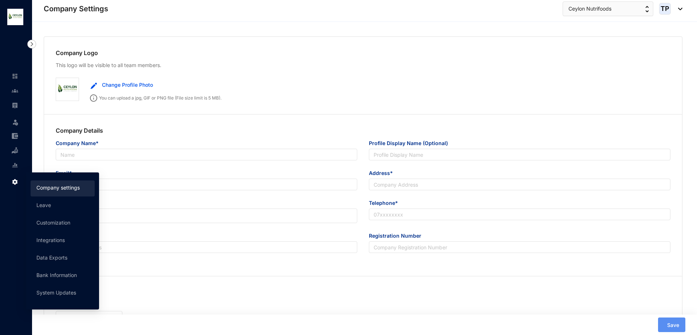
click at [243, 320] on div at bounding box center [202, 324] width 322 height 15
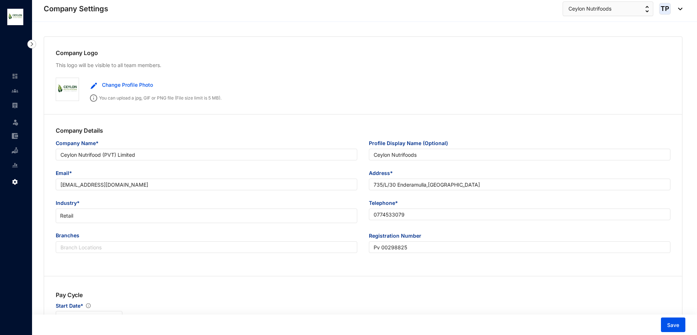
type input "Ceylon Nutrifood (PVT) Limited"
type input "Ceylon Nutrifoods"
type input "[EMAIL_ADDRESS][DOMAIN_NAME]"
type input "735/L/30 Enderamulla,[GEOGRAPHIC_DATA]"
type input "0774533079"
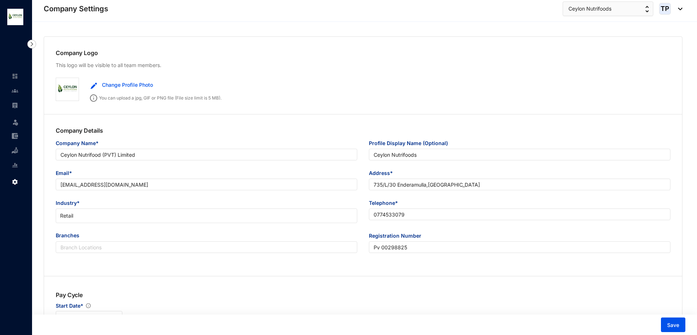
type input "Pv 00298825"
type input "WP"
type input "33158"
type input "16"
type input "9"
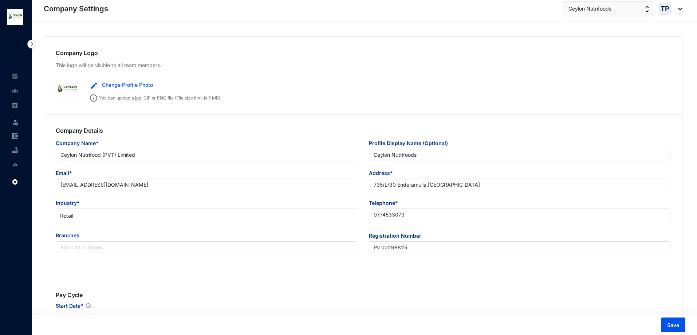
radio input "true"
checkbox input "true"
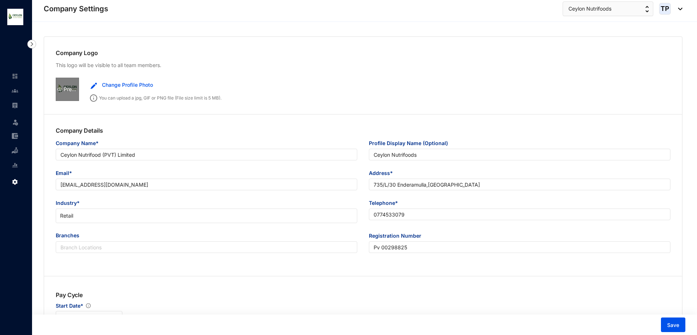
click at [74, 93] on div "Preview" at bounding box center [67, 89] width 23 height 23
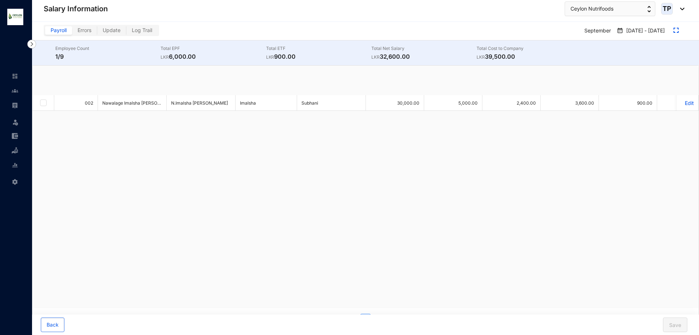
checkbox input "true"
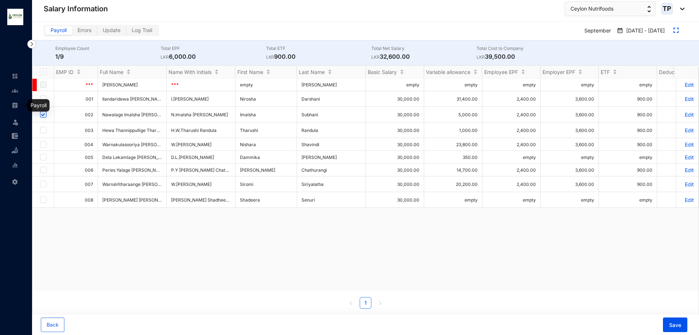
click at [15, 104] on img at bounding box center [15, 105] width 7 height 7
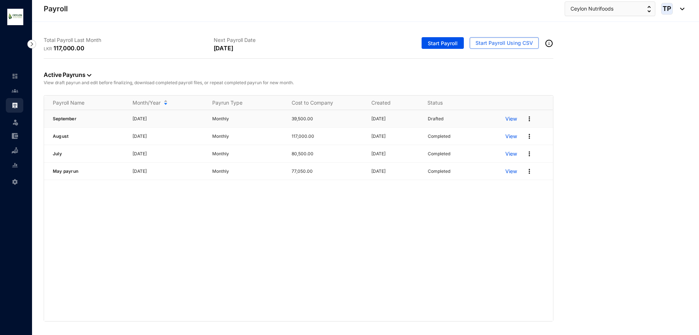
click at [513, 120] on p "View" at bounding box center [512, 118] width 12 height 7
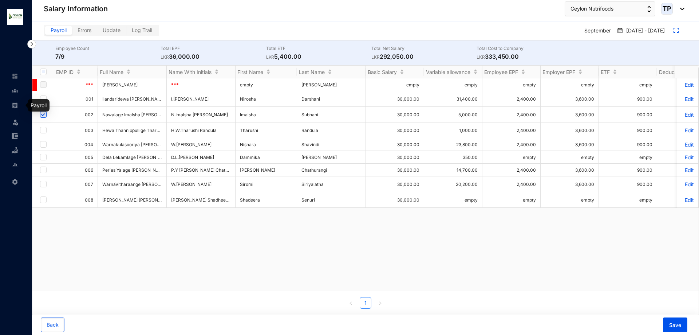
click at [12, 105] on link at bounding box center [21, 105] width 18 height 7
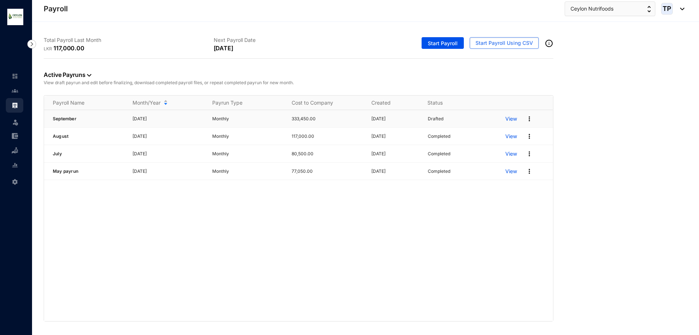
click at [508, 118] on p "View" at bounding box center [512, 118] width 12 height 7
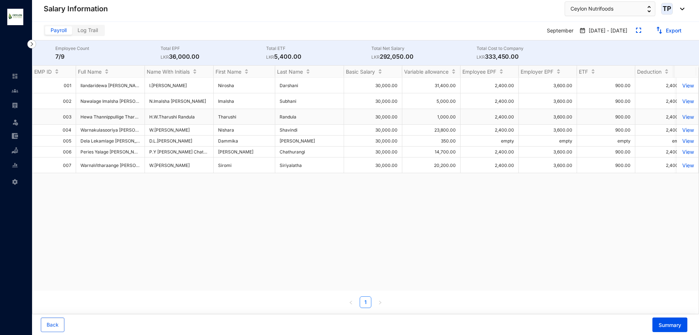
click at [685, 116] on p "View" at bounding box center [688, 117] width 13 height 6
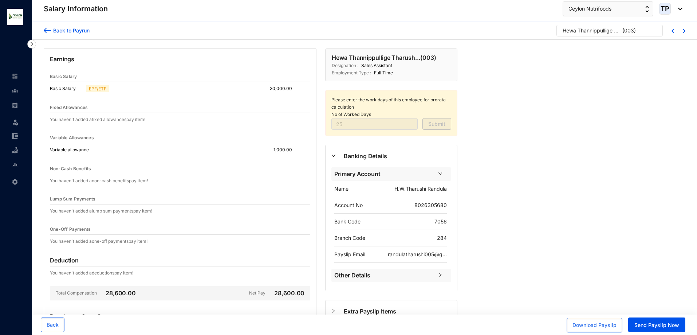
click at [50, 29] on img at bounding box center [47, 31] width 7 height 8
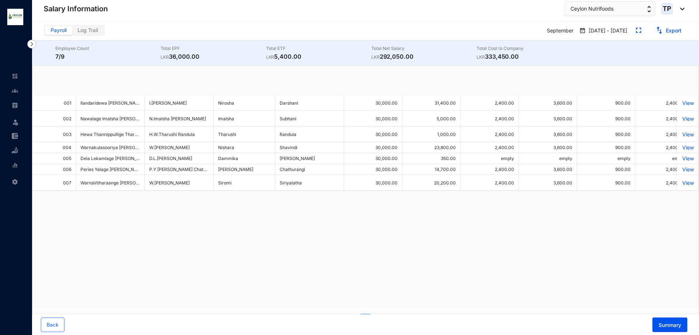
click at [12, 94] on link at bounding box center [21, 90] width 18 height 7
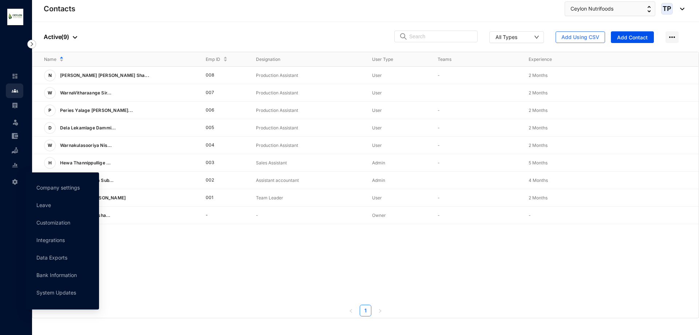
click at [14, 178] on img at bounding box center [15, 181] width 7 height 7
click at [46, 189] on link "Company settings" at bounding box center [57, 187] width 43 height 6
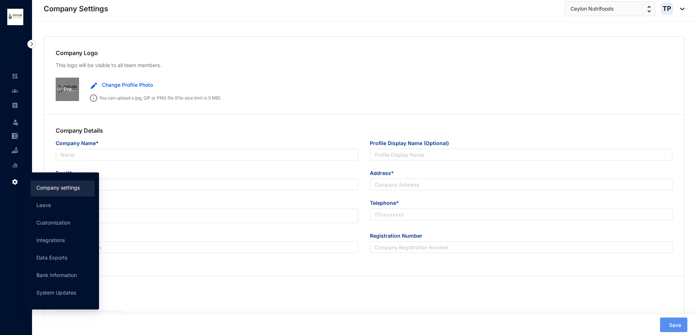
click at [67, 88] on div "Preview" at bounding box center [67, 89] width 23 height 8
click at [68, 89] on div "Preview" at bounding box center [67, 89] width 23 height 8
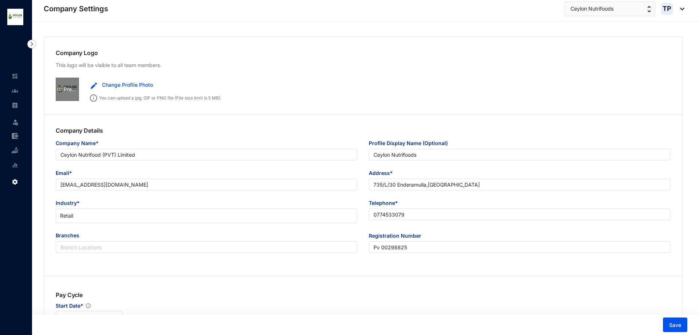
type input "Ceylon Nutrifood (PVT) Limited"
type input "Ceylon Nutrifoods"
type input "[EMAIL_ADDRESS][DOMAIN_NAME]"
type input "735/L/30 Enderamulla,[GEOGRAPHIC_DATA]"
type input "0774533079"
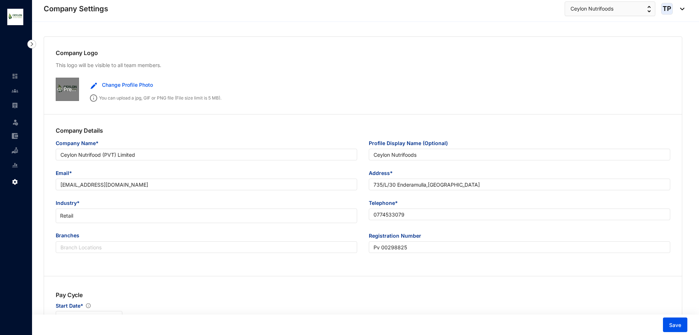
type input "Pv 00298825"
type input "WP"
type input "33158"
type input "16"
type input "9"
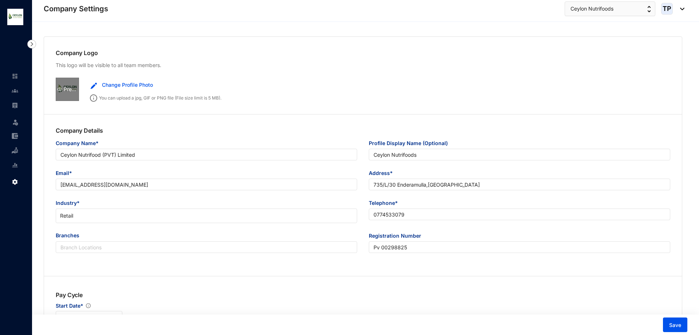
radio input "true"
checkbox input "true"
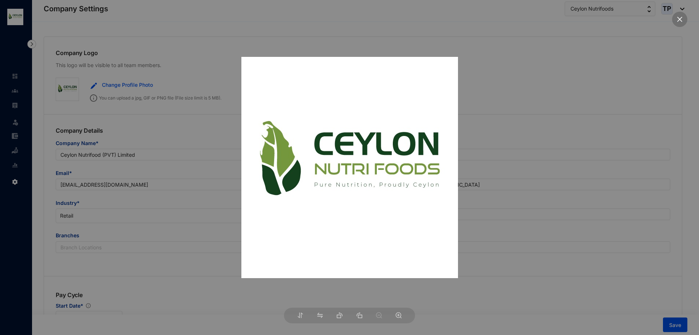
click at [679, 17] on icon "close" at bounding box center [680, 19] width 5 height 5
